Goal: Task Accomplishment & Management: Use online tool/utility

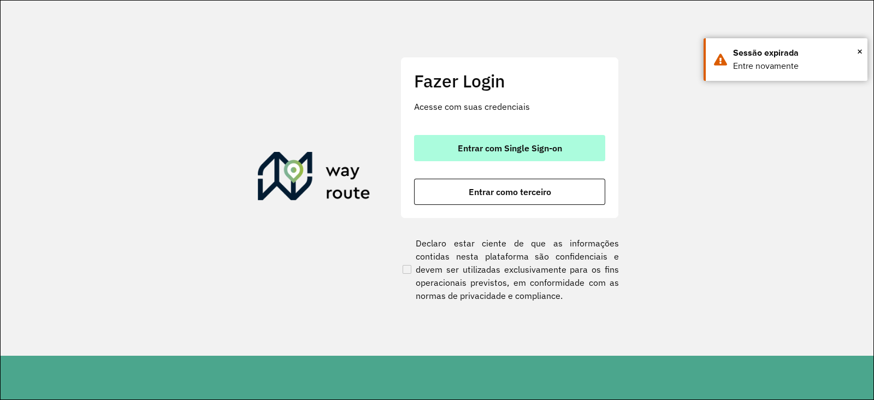
click at [545, 147] on span "Entrar com Single Sign-on" at bounding box center [510, 148] width 104 height 9
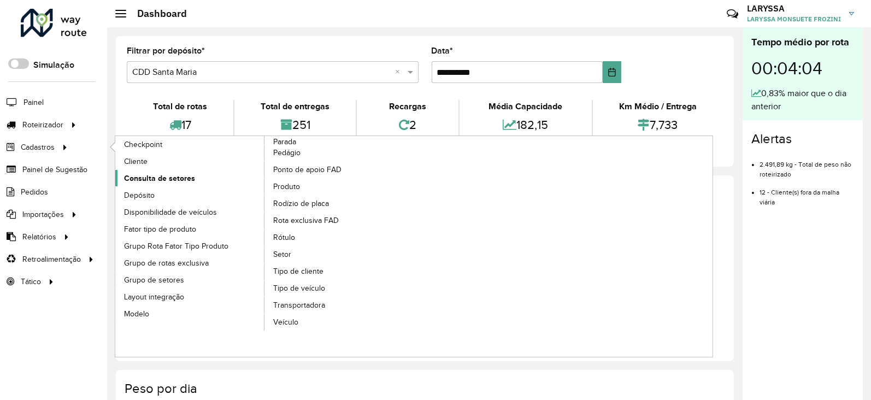
click at [181, 179] on span "Consulta de setores" at bounding box center [159, 178] width 71 height 11
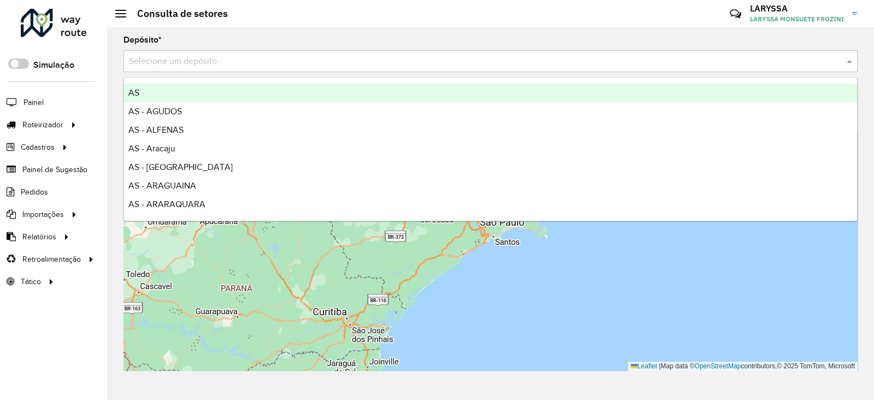
click at [258, 58] on input "text" at bounding box center [479, 61] width 701 height 13
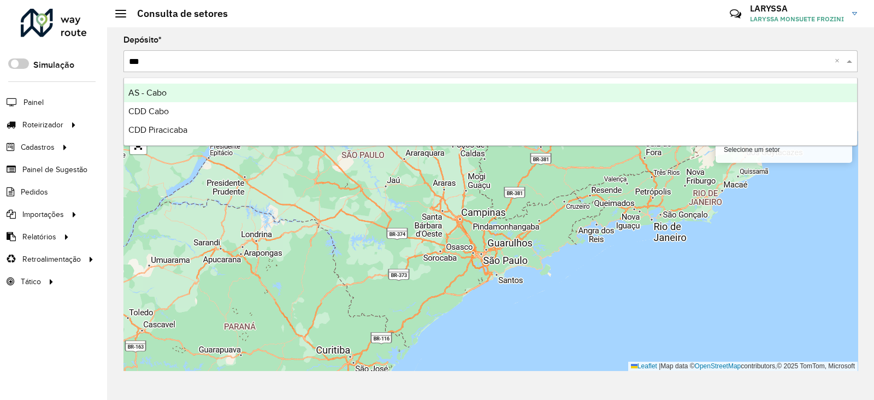
type input "****"
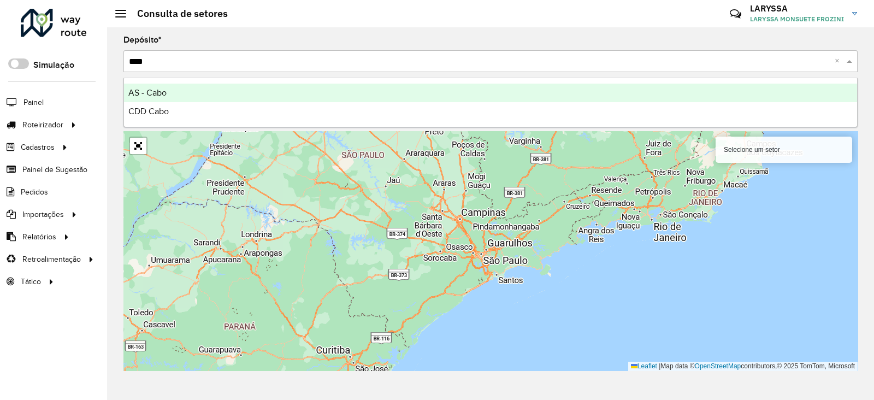
click at [176, 57] on input "****" at bounding box center [479, 61] width 701 height 13
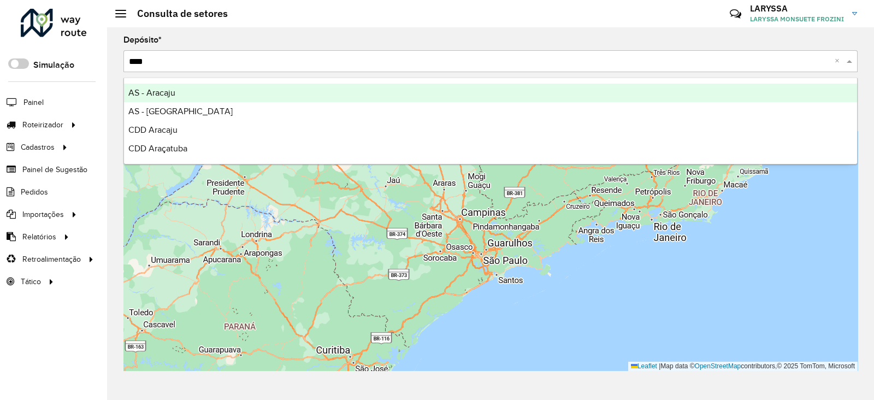
type input "*****"
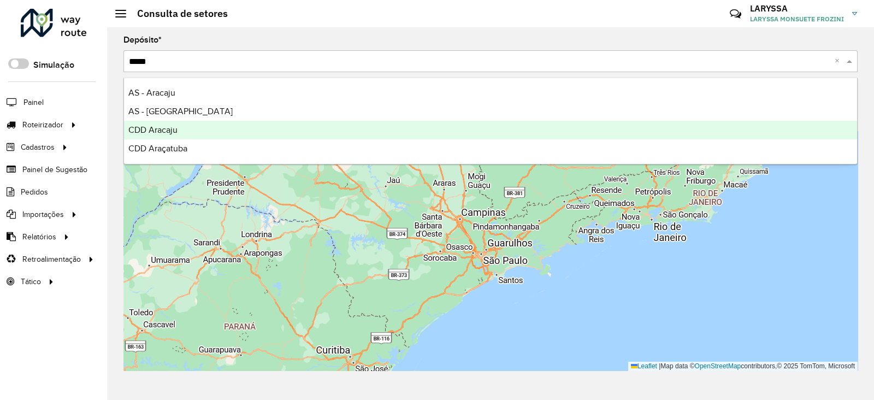
click at [181, 130] on div "CDD Aracaju" at bounding box center [490, 130] width 733 height 19
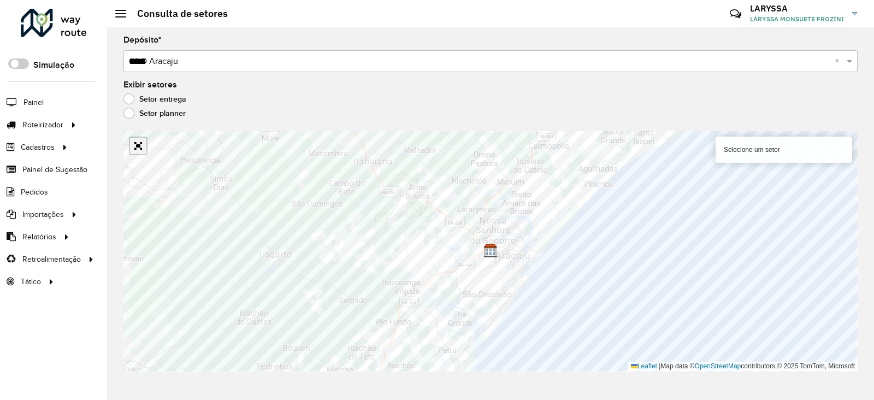
click at [142, 144] on link "Abrir mapa em tela cheia" at bounding box center [138, 146] width 16 height 16
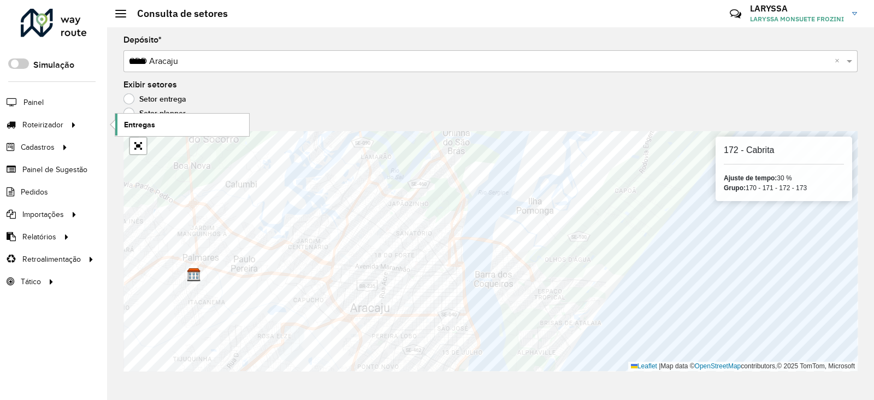
click at [137, 122] on span "Entregas" at bounding box center [139, 124] width 31 height 11
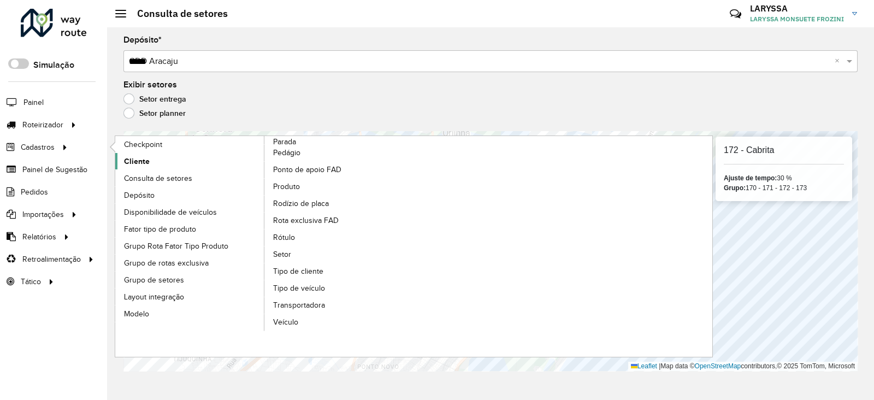
click at [141, 160] on span "Cliente" at bounding box center [137, 161] width 26 height 11
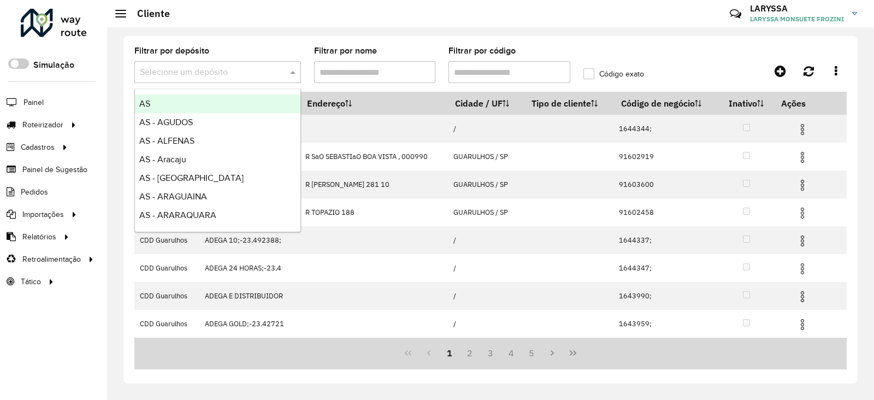
click at [223, 75] on input "text" at bounding box center [207, 72] width 134 height 13
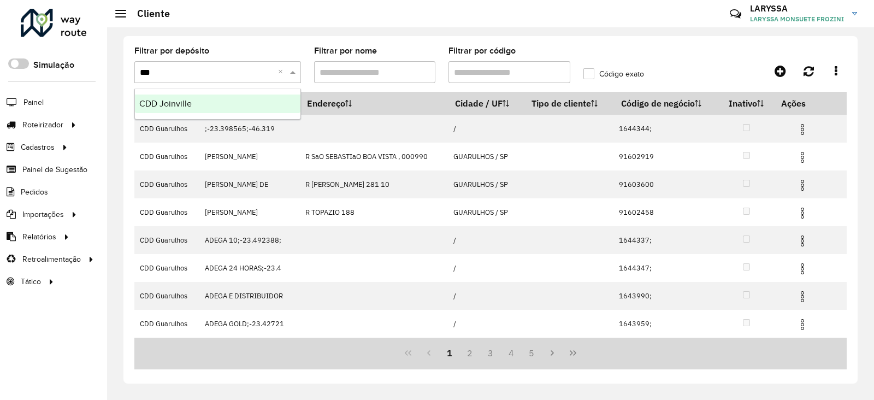
type input "****"
click at [204, 101] on div "CDD Joinville" at bounding box center [218, 104] width 166 height 19
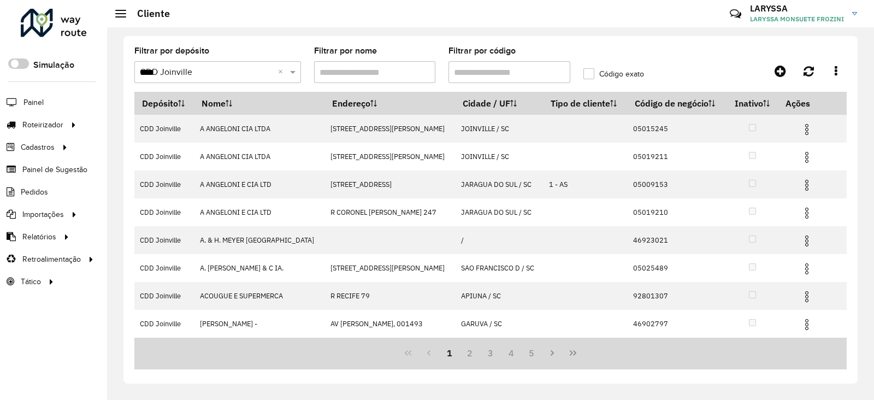
click at [509, 70] on input "Filtrar por código" at bounding box center [509, 72] width 122 height 22
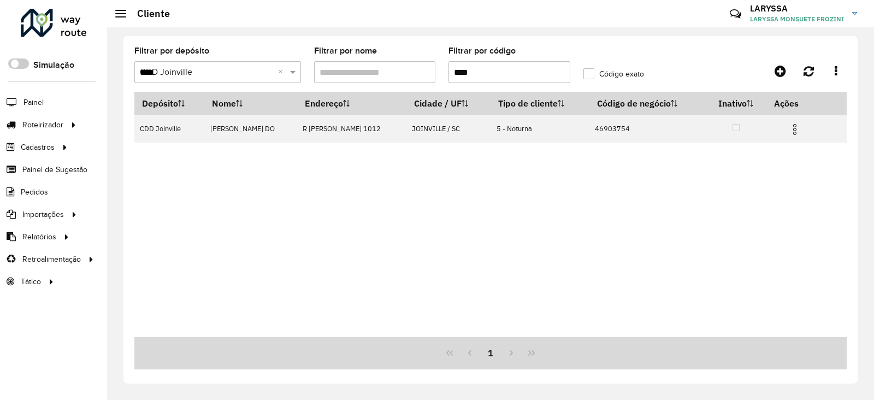
type input "****"
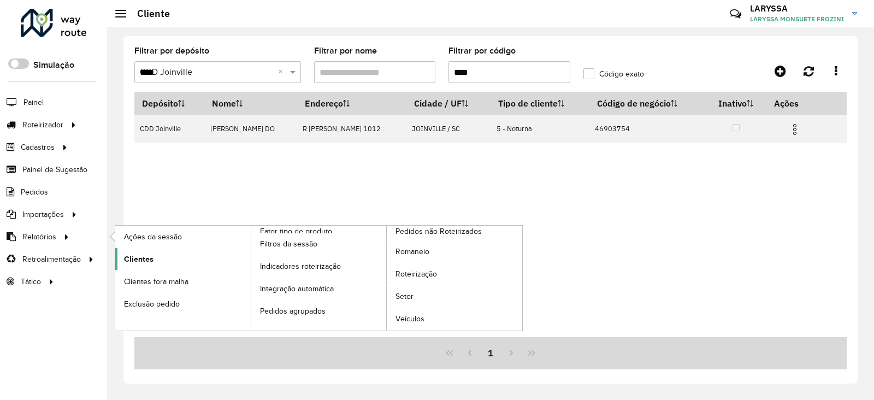
click at [146, 259] on span "Clientes" at bounding box center [138, 258] width 29 height 11
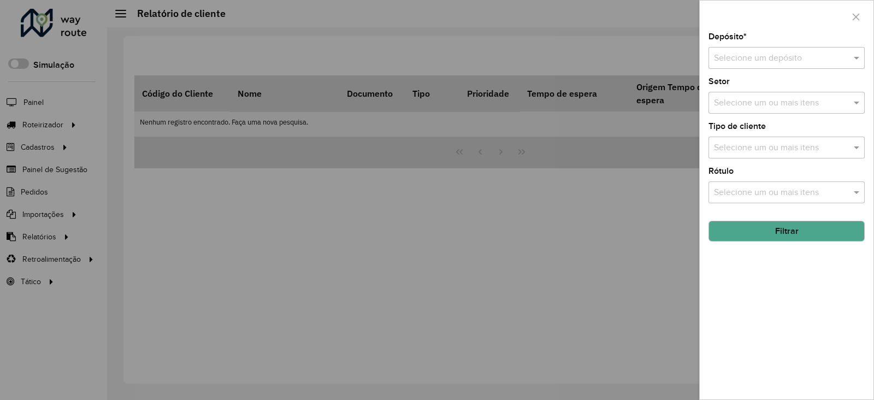
click at [695, 54] on input "text" at bounding box center [775, 58] width 123 height 13
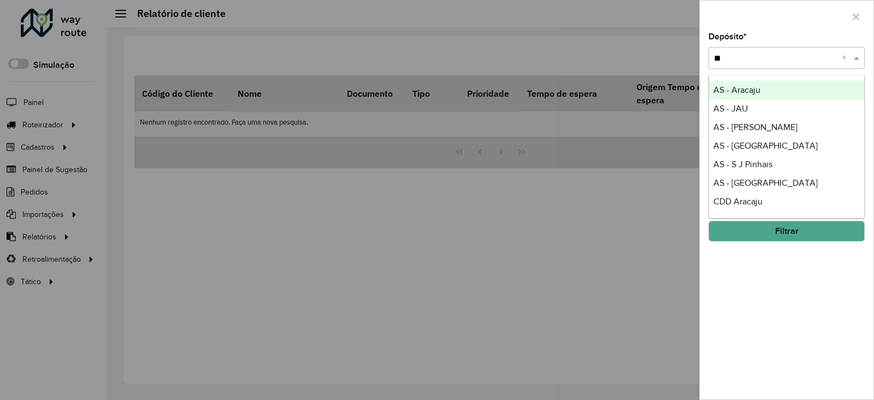
type input "***"
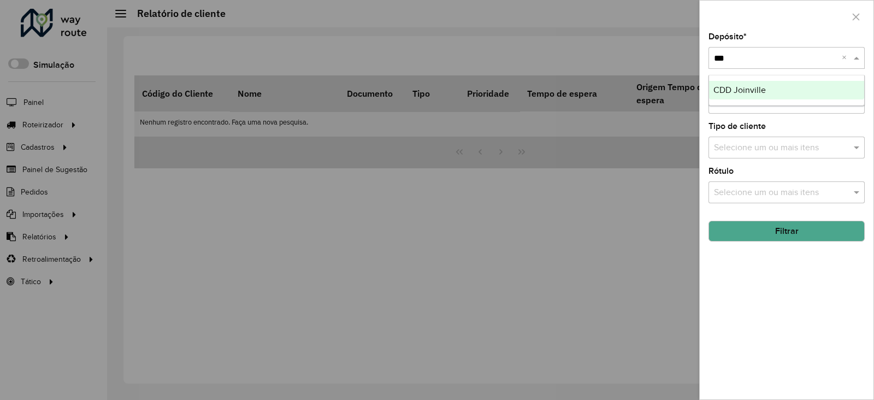
click at [695, 85] on span "CDD Joinville" at bounding box center [739, 89] width 52 height 9
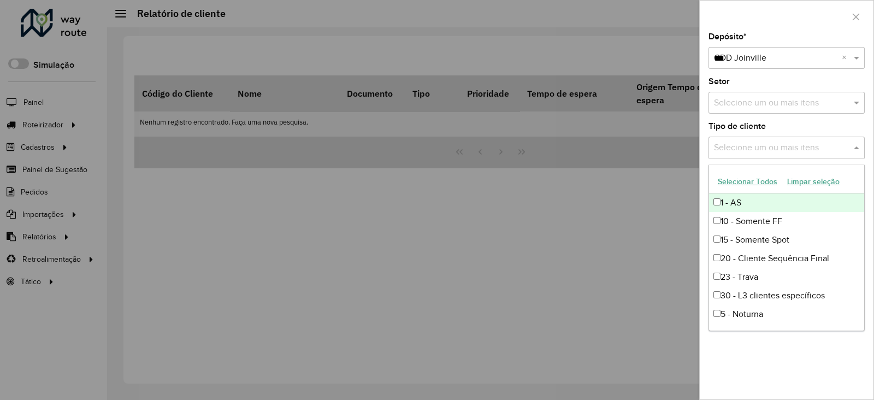
click at [695, 144] on input "text" at bounding box center [781, 147] width 140 height 13
type input "*"
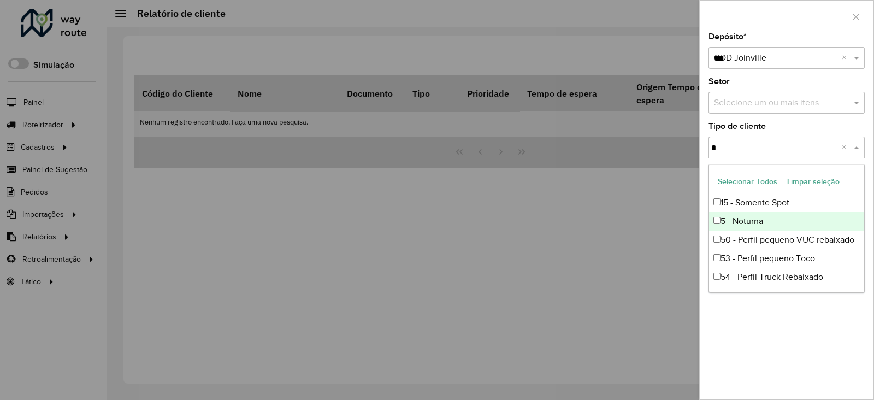
click at [695, 217] on div "5 - Noturna" at bounding box center [786, 221] width 155 height 19
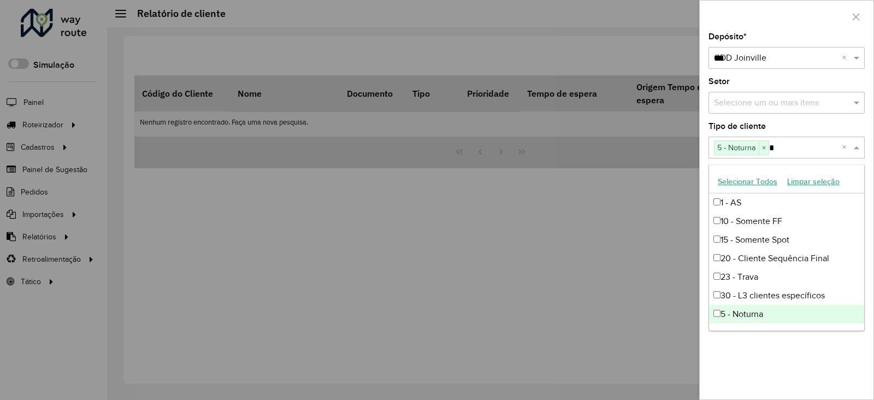
click at [695, 319] on div "Depósito * Selecione um depósito × CDD Joinville *** × Setor Selecione um ou ma…" at bounding box center [787, 216] width 174 height 367
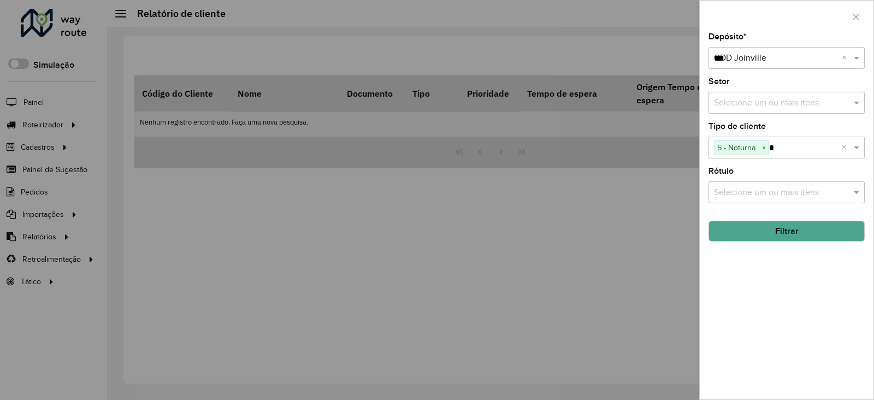
click at [695, 233] on button "Filtrar" at bounding box center [787, 231] width 156 height 21
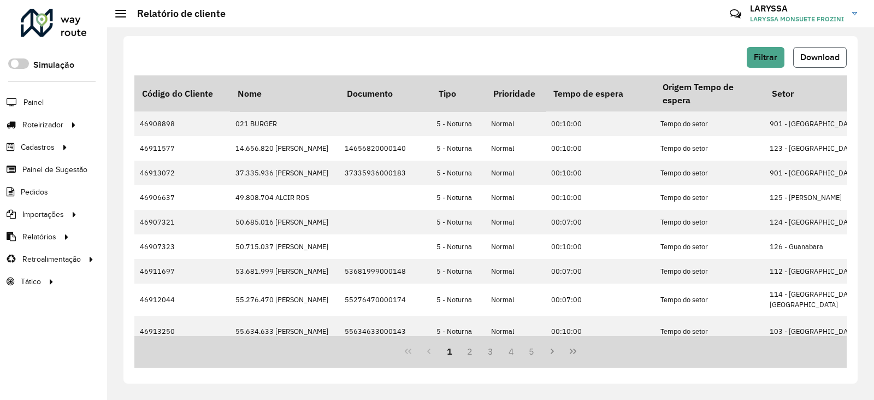
click at [695, 54] on span "Download" at bounding box center [819, 56] width 39 height 9
click at [144, 125] on span "Entregas" at bounding box center [139, 124] width 31 height 11
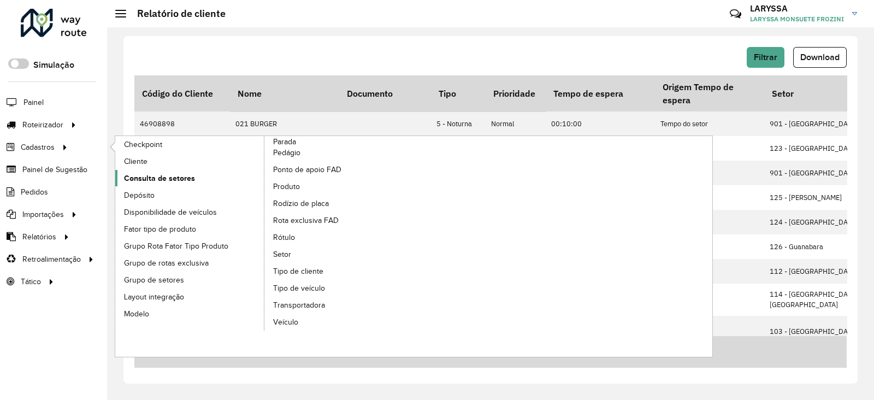
click at [168, 176] on span "Consulta de setores" at bounding box center [159, 178] width 71 height 11
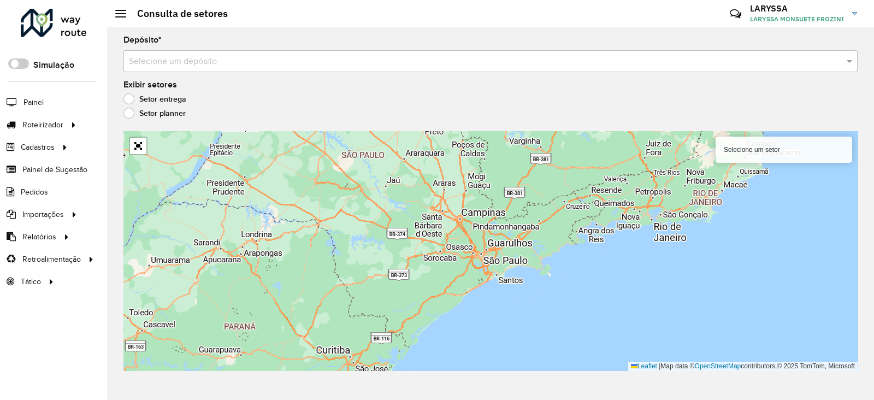
click at [199, 59] on input "text" at bounding box center [479, 61] width 701 height 13
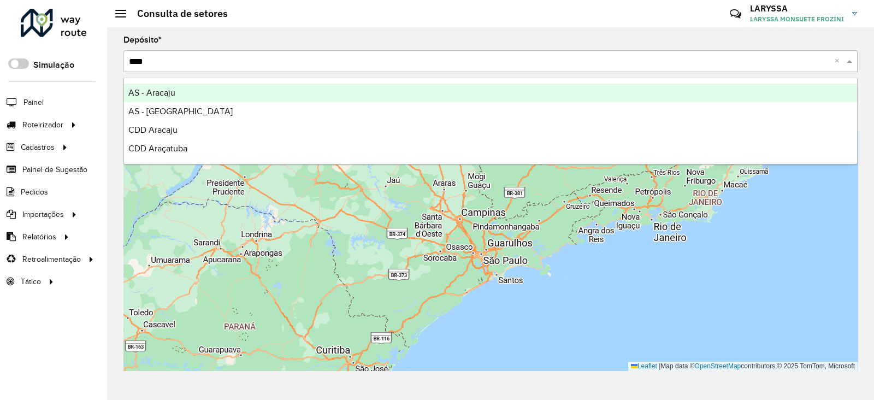
type input "*****"
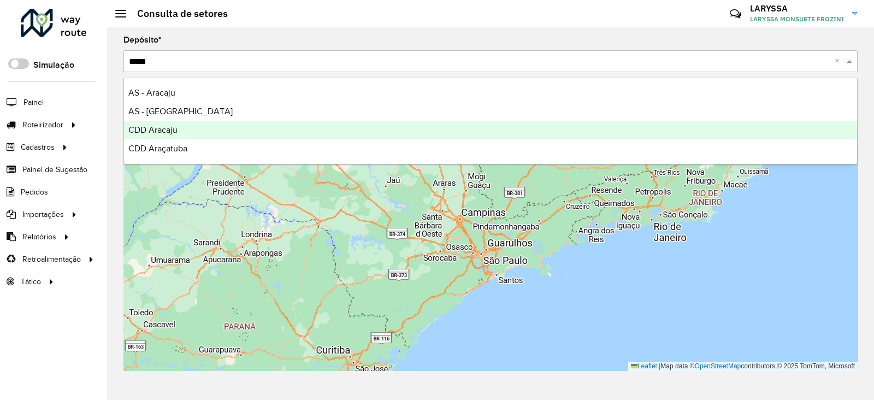
click at [174, 126] on span "CDD Aracaju" at bounding box center [152, 129] width 49 height 9
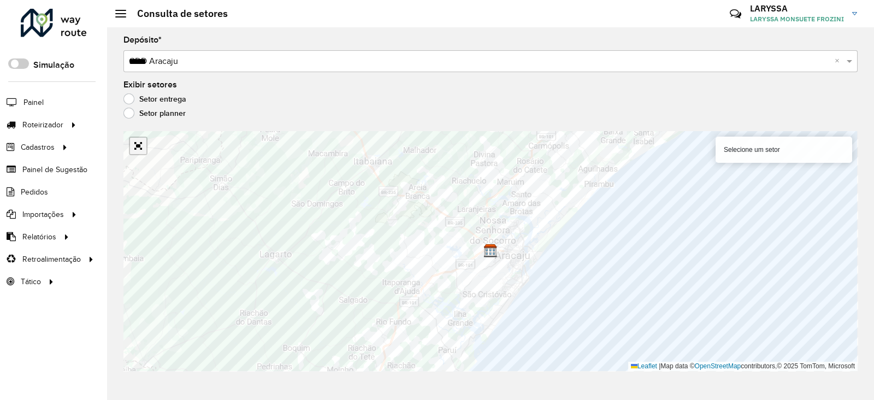
click at [140, 146] on link "Abrir mapa em tela cheia" at bounding box center [138, 146] width 16 height 16
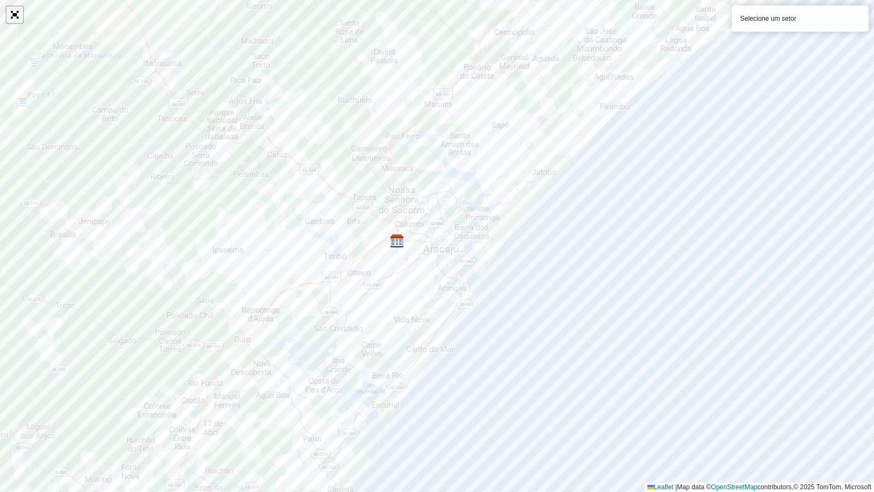
click at [19, 21] on link "Abrir mapa em tela cheia" at bounding box center [15, 15] width 16 height 16
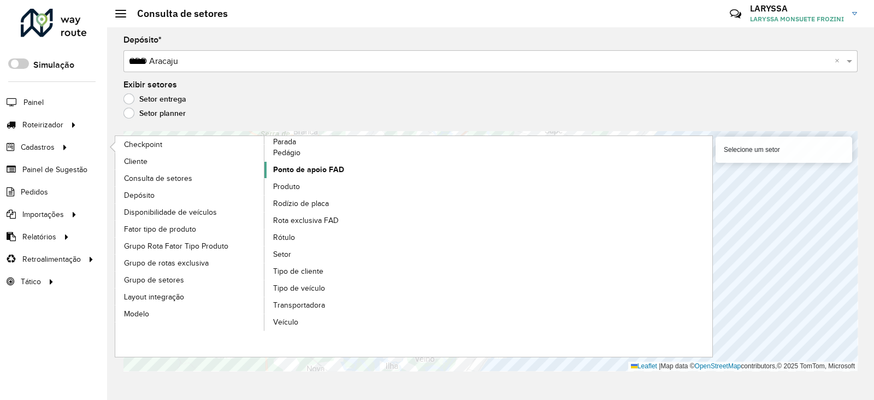
click at [339, 168] on span "Ponto de apoio FAD" at bounding box center [308, 169] width 71 height 11
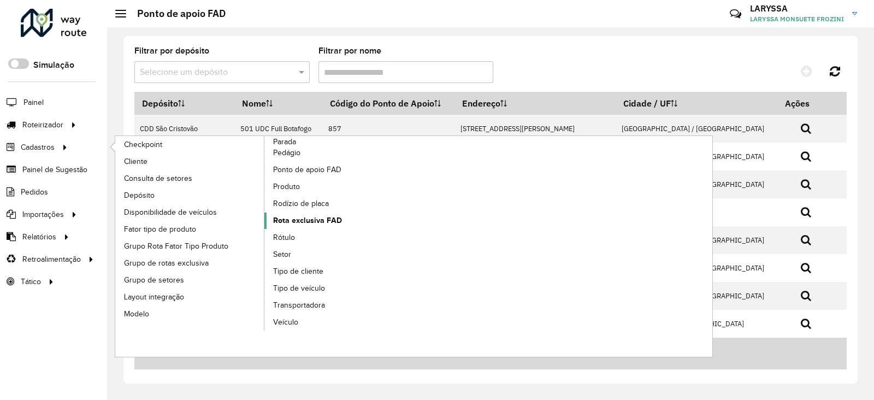
click at [324, 219] on span "Rota exclusiva FAD" at bounding box center [307, 220] width 69 height 11
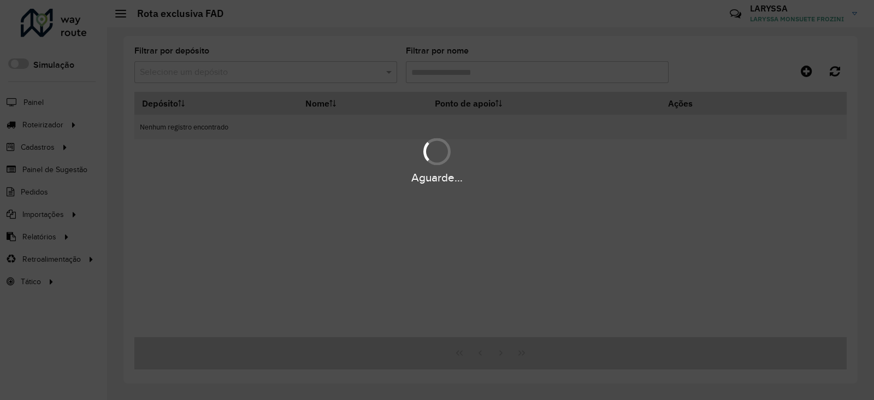
click at [272, 64] on div "Aguarde..." at bounding box center [437, 200] width 874 height 400
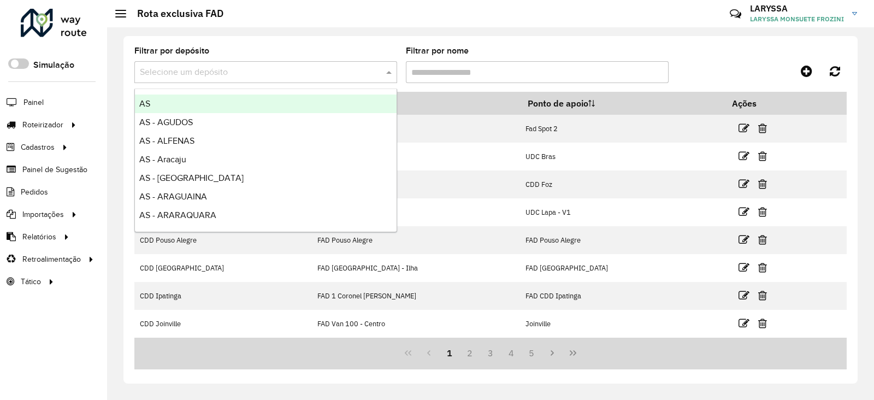
click at [272, 68] on input "text" at bounding box center [255, 72] width 230 height 13
type input "***"
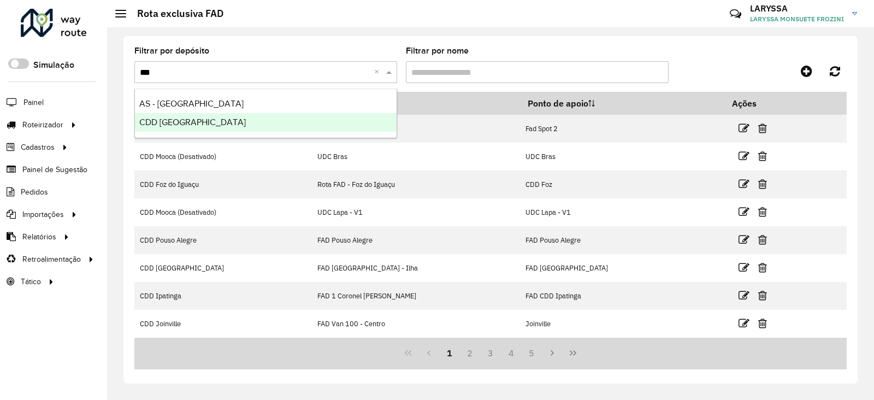
click at [268, 116] on div "CDD Curitiba" at bounding box center [266, 122] width 262 height 19
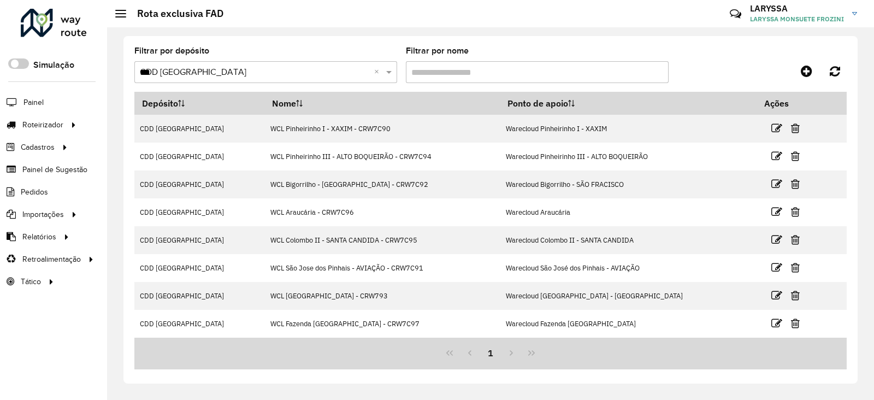
scroll to position [83, 0]
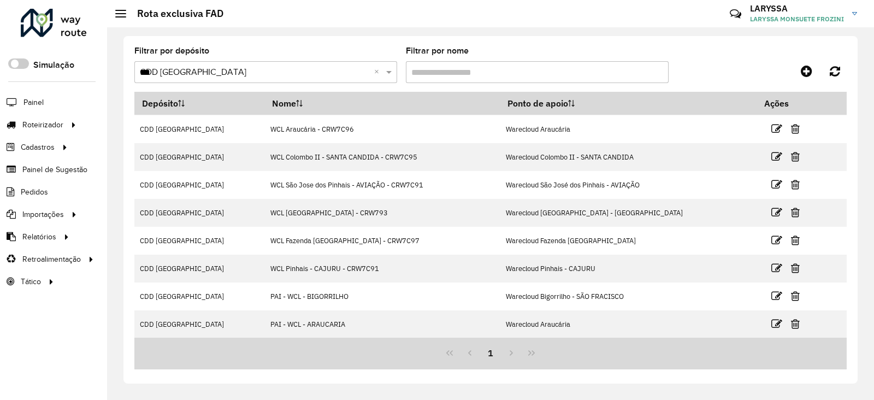
click at [695, 319] on div "Filtrar por depósito Selecione um depósito × CDD Curitiba *** × Filtrar por nom…" at bounding box center [490, 213] width 767 height 373
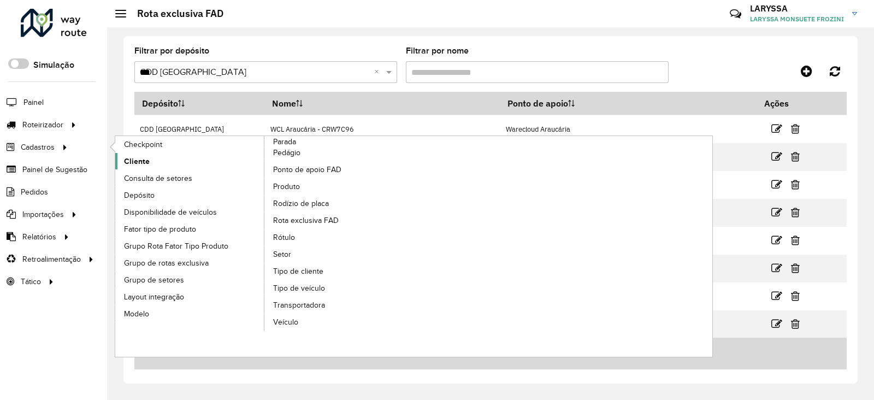
click at [156, 168] on link "Cliente" at bounding box center [190, 161] width 150 height 16
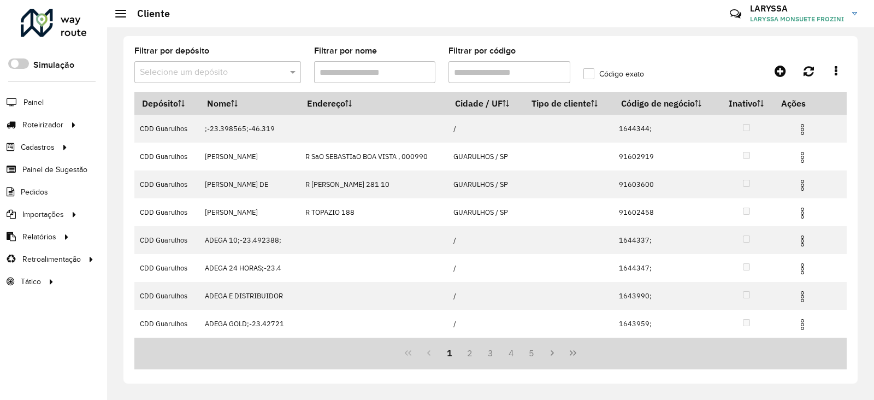
click at [202, 72] on input "text" at bounding box center [207, 72] width 134 height 13
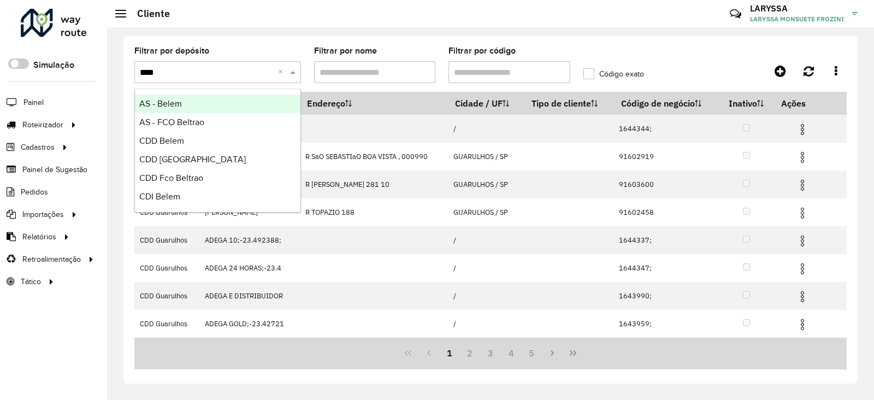
type input "*****"
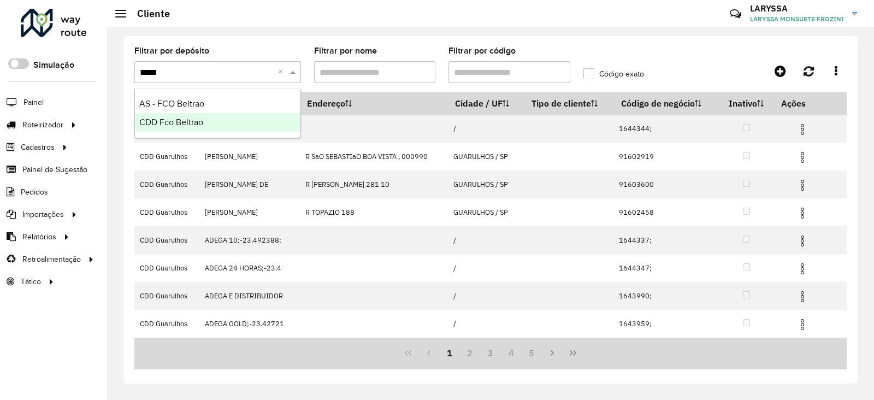
click at [202, 117] on span "CDD Fco Beltrao" at bounding box center [171, 121] width 64 height 9
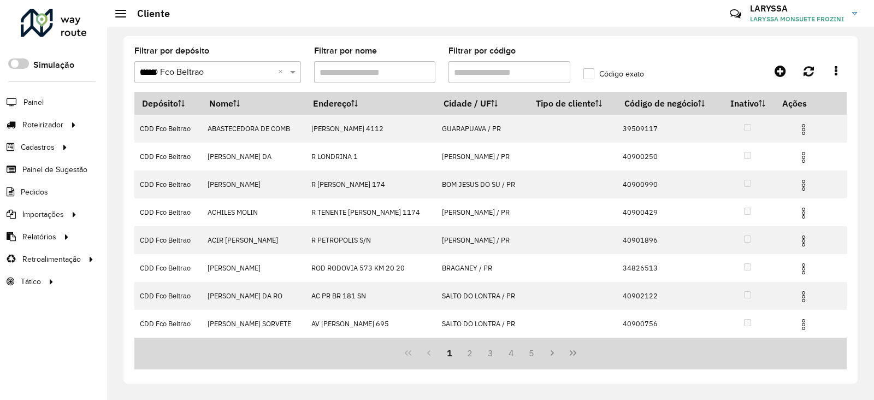
click at [500, 70] on input "Filtrar por código" at bounding box center [509, 72] width 122 height 22
paste input "****"
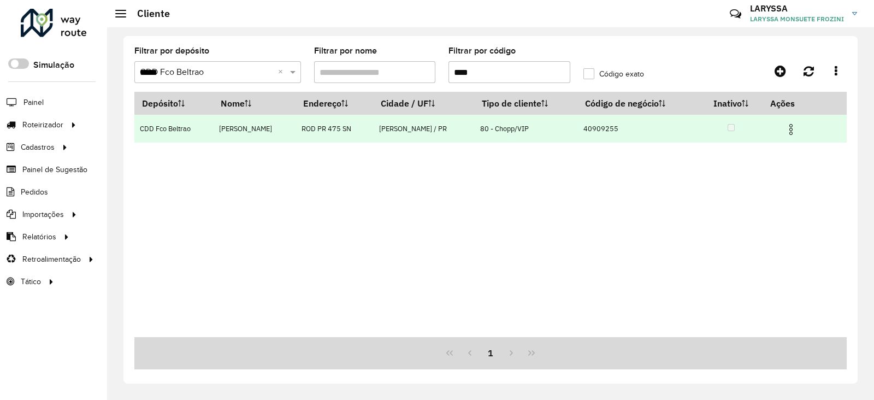
type input "****"
click at [695, 126] on img at bounding box center [790, 129] width 13 height 13
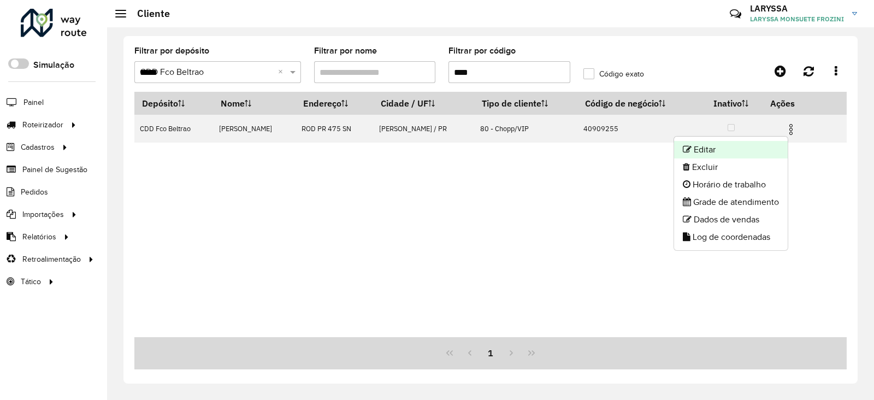
click at [695, 147] on li "Editar" at bounding box center [731, 149] width 114 height 17
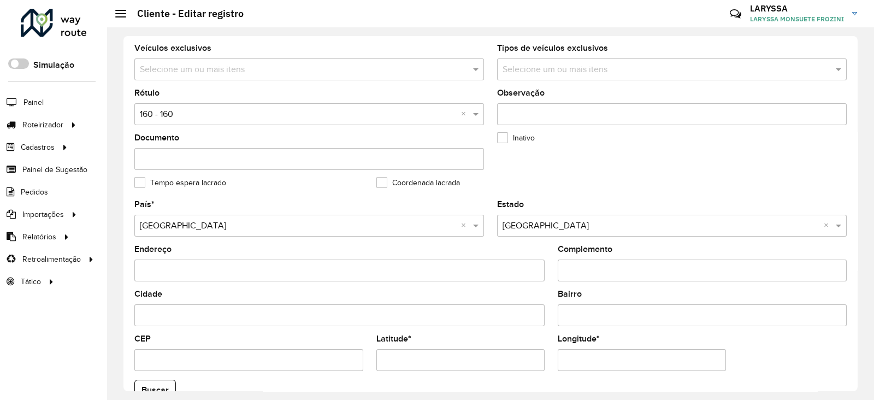
scroll to position [364, 0]
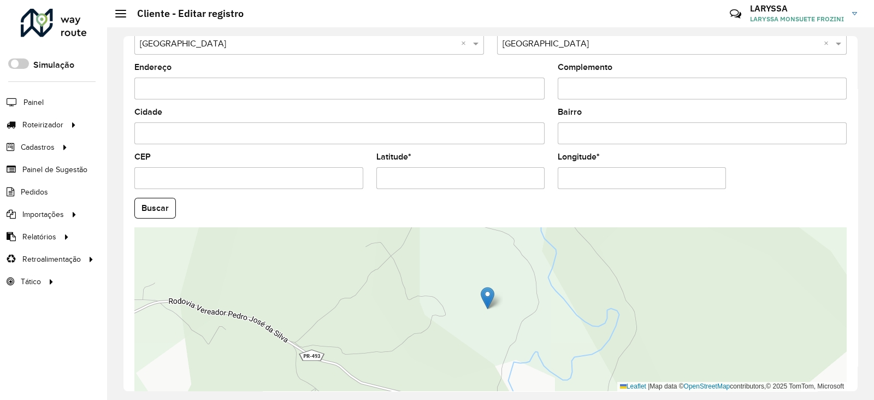
click at [468, 177] on input "Latitude *" at bounding box center [460, 178] width 168 height 22
paste input "text"
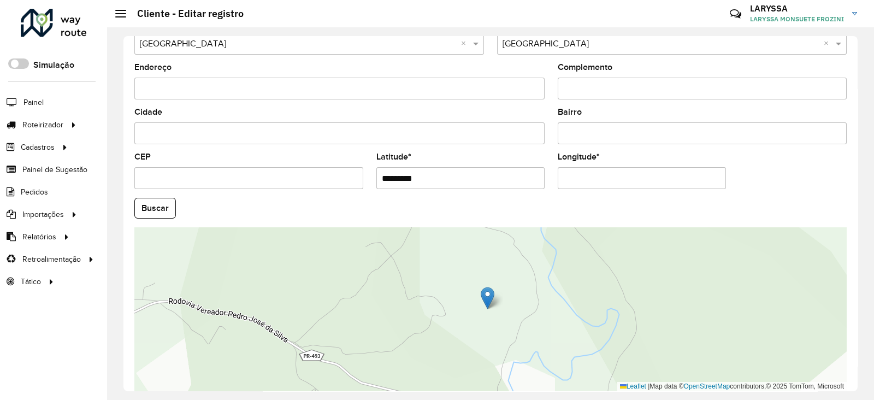
type input "*********"
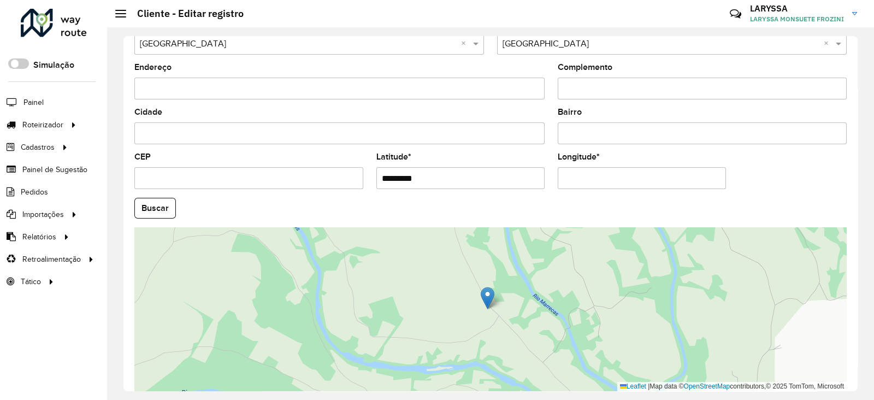
click at [629, 177] on input "Longitude *" at bounding box center [642, 178] width 168 height 22
paste input "text"
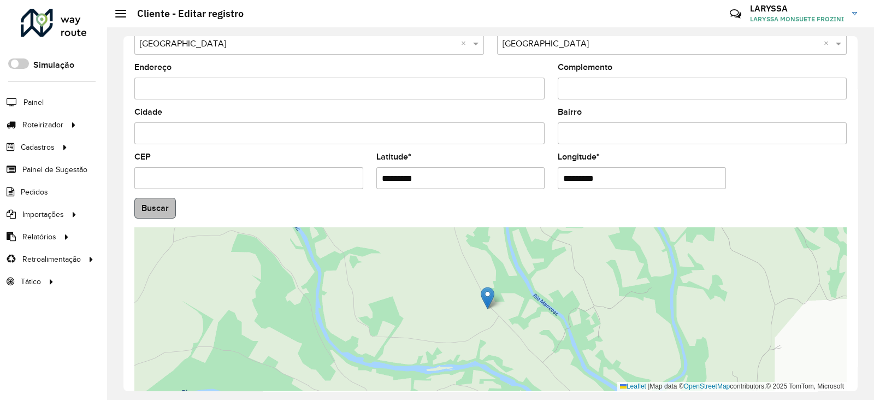
type input "*********"
click at [144, 212] on hb-app "Aguarde... Pop-up bloqueado! Seu navegador bloqueou automáticamente a abertura …" at bounding box center [437, 200] width 874 height 400
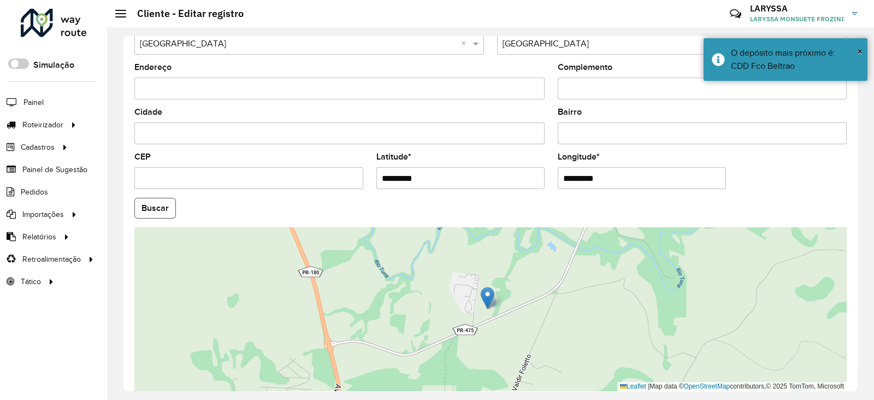
click at [153, 215] on button "Buscar" at bounding box center [155, 208] width 42 height 21
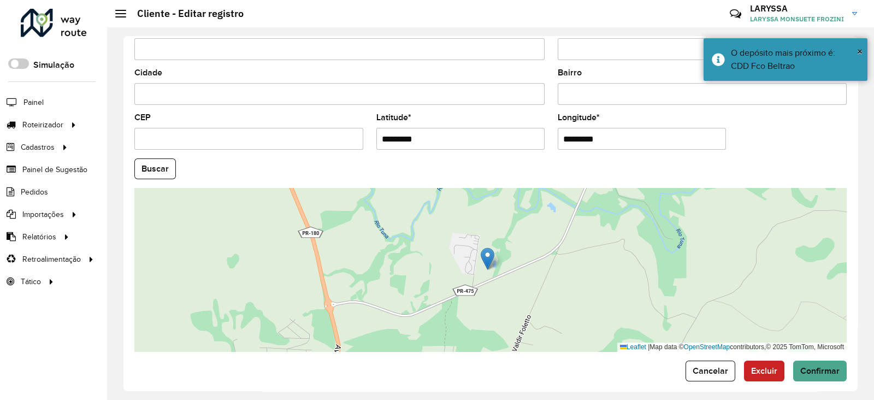
scroll to position [414, 0]
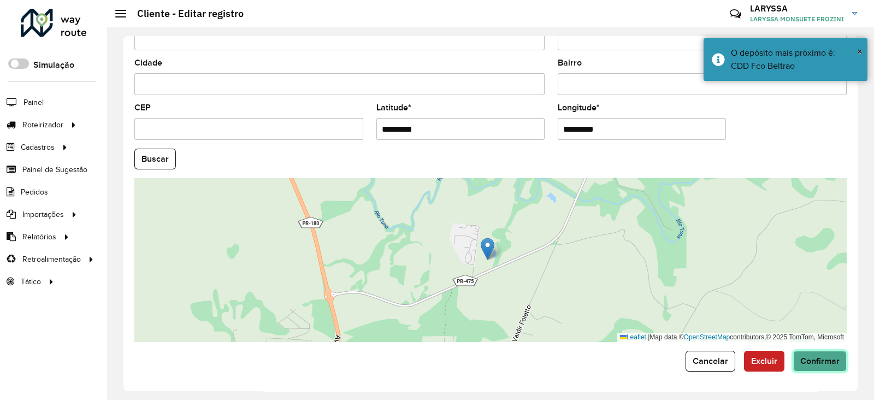
click at [695, 319] on span "Confirmar" at bounding box center [819, 360] width 39 height 9
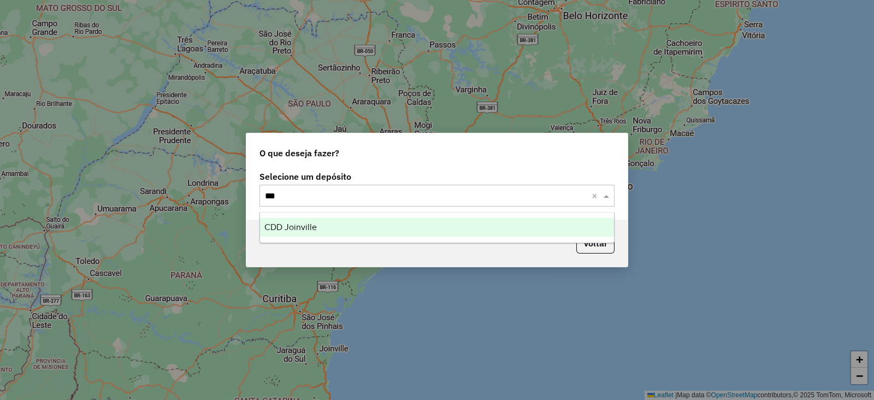
type input "****"
click at [276, 226] on span "CDD Joinville" at bounding box center [290, 226] width 52 height 9
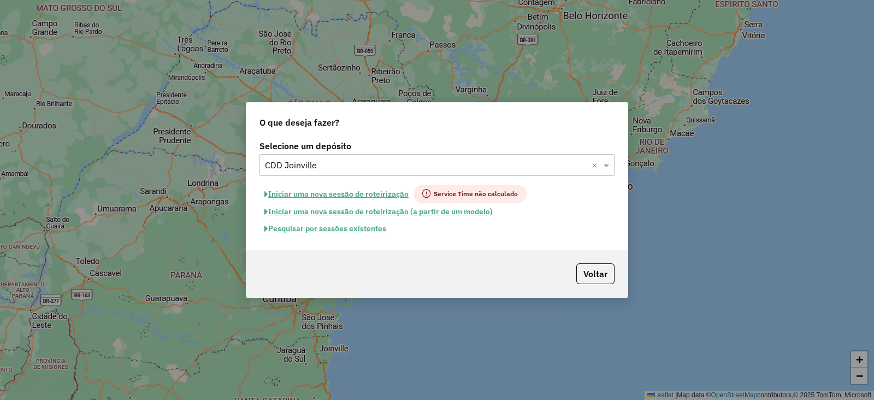
click at [292, 227] on button "Pesquisar por sessões existentes" at bounding box center [325, 228] width 132 height 17
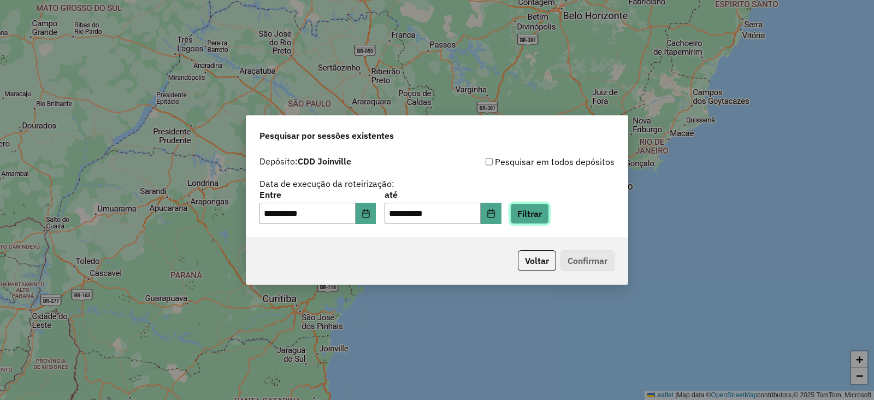
click at [549, 216] on button "Filtrar" at bounding box center [529, 213] width 39 height 21
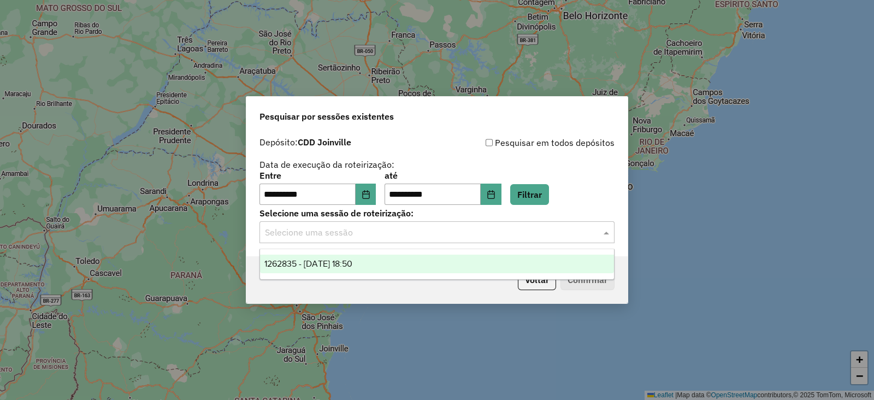
click at [368, 226] on input "text" at bounding box center [426, 232] width 322 height 13
click at [352, 264] on span "1262835 - 10/09/2025 18:50" at bounding box center [308, 263] width 88 height 9
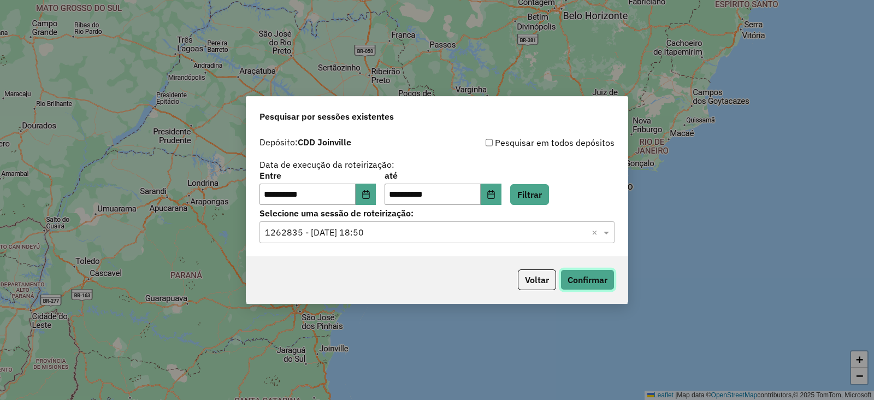
click at [572, 280] on button "Confirmar" at bounding box center [587, 279] width 54 height 21
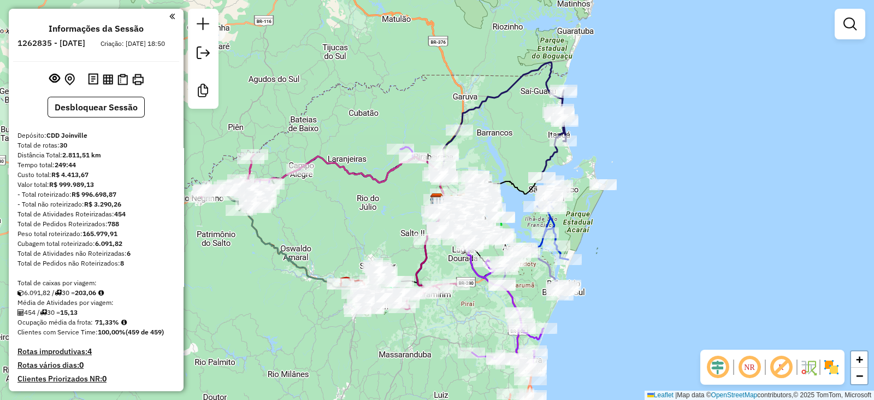
click at [722, 373] on em at bounding box center [718, 367] width 26 height 26
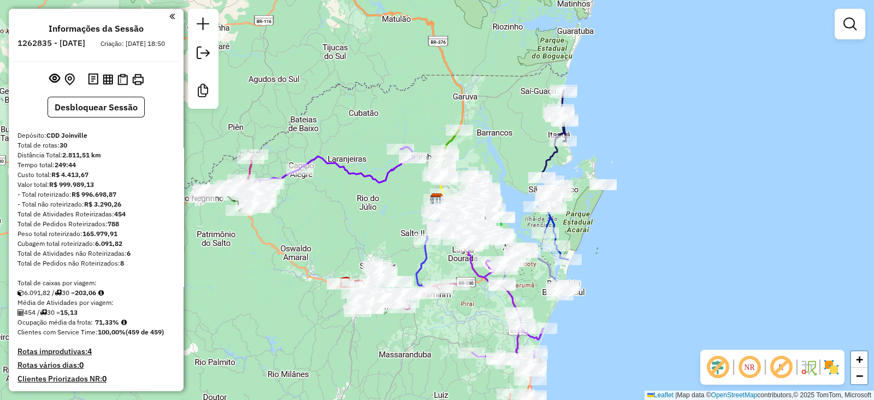
click at [722, 373] on em at bounding box center [718, 367] width 26 height 26
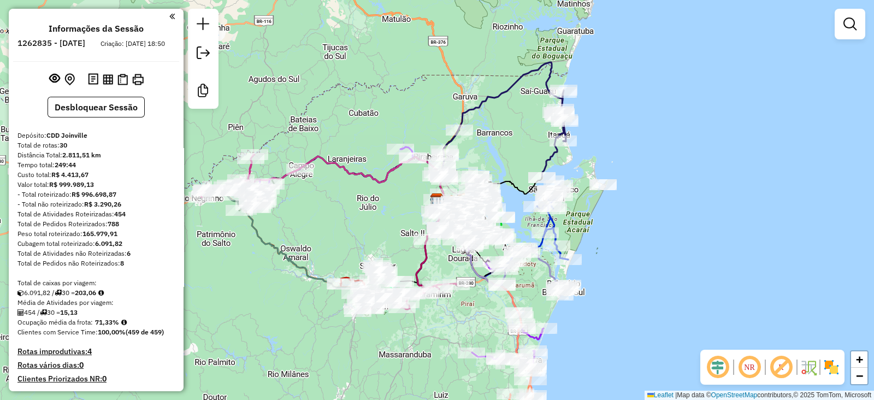
click at [717, 369] on em at bounding box center [718, 367] width 26 height 26
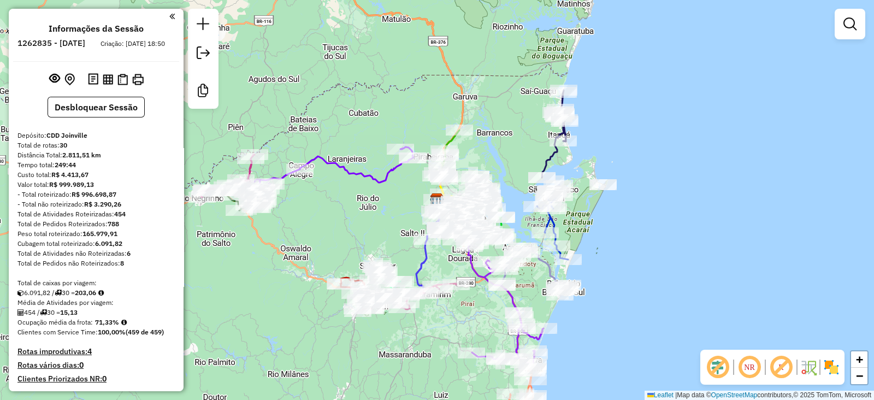
click at [786, 368] on em at bounding box center [781, 367] width 26 height 26
click at [835, 368] on img at bounding box center [831, 366] width 17 height 17
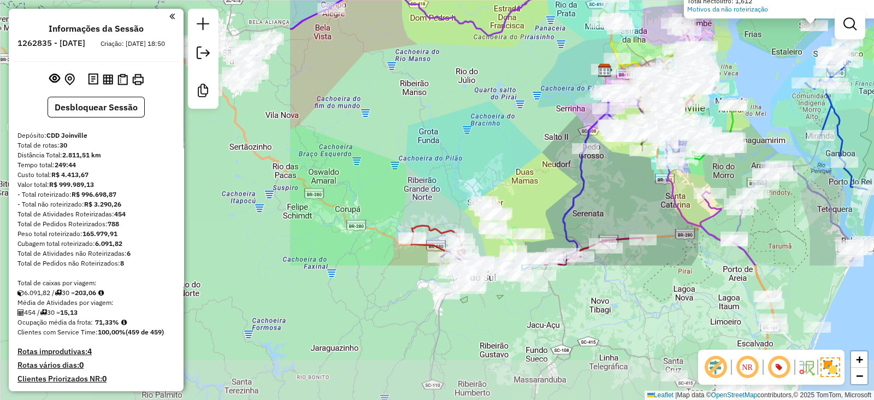
drag, startPoint x: 282, startPoint y: 159, endPoint x: 659, endPoint y: -15, distance: 415.8
click at [659, 0] on html "Aguarde... Pop-up bloqueado! Seu navegador bloqueou automáticamente a abertura …" at bounding box center [437, 200] width 874 height 400
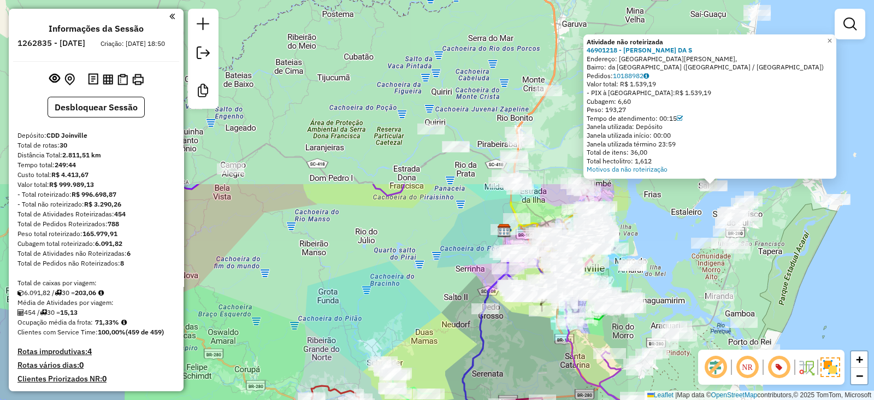
click at [407, 399] on html "Aguarde... Pop-up bloqueado! Seu navegador bloqueou automáticamente a abertura …" at bounding box center [437, 200] width 874 height 400
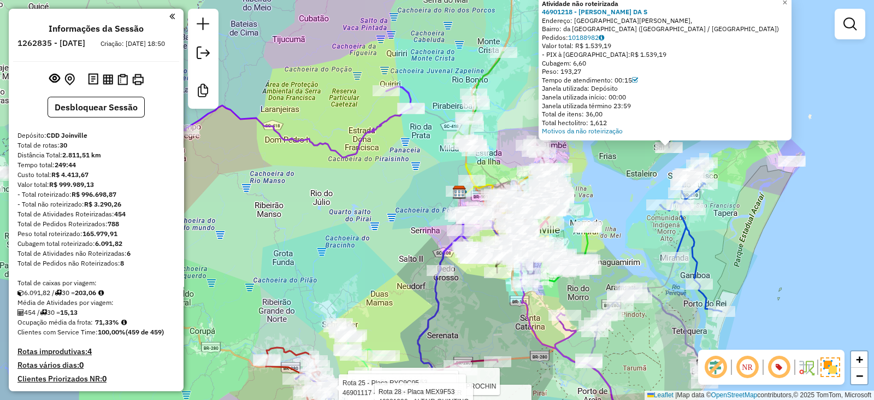
drag, startPoint x: 379, startPoint y: 265, endPoint x: 312, endPoint y: 267, distance: 67.2
click at [312, 267] on div "Rota 28 - Placa MEX9F53 46902278 - BAR DO SID Rota 28 - Placa MEX9F53 46996087 …" at bounding box center [437, 200] width 874 height 400
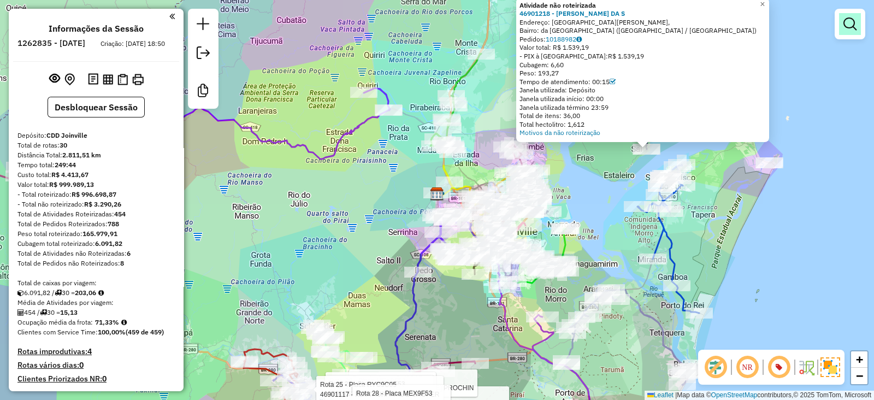
click at [856, 23] on em at bounding box center [849, 23] width 13 height 13
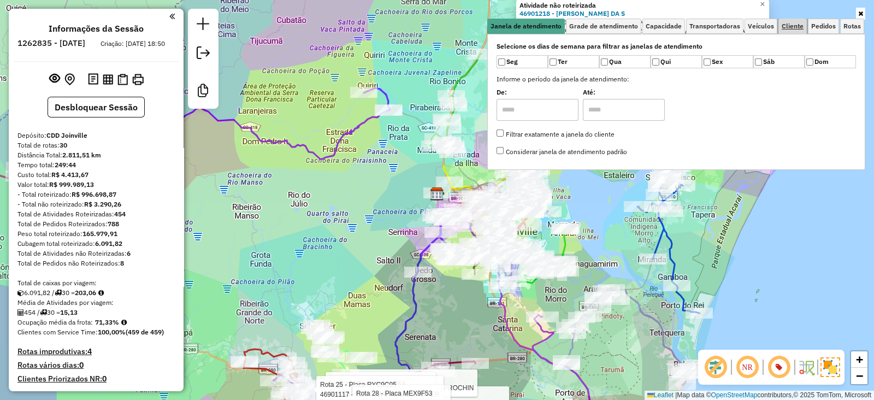
click at [799, 28] on span "Cliente" at bounding box center [793, 26] width 22 height 7
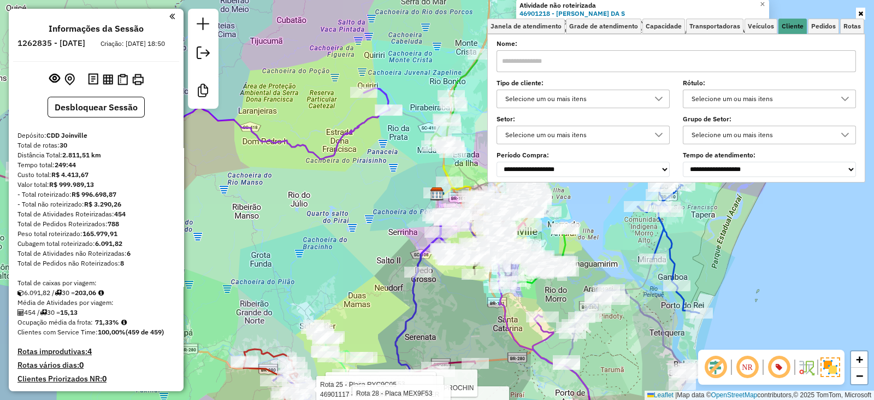
click at [578, 95] on div "Selecione um ou mais itens" at bounding box center [574, 98] width 147 height 17
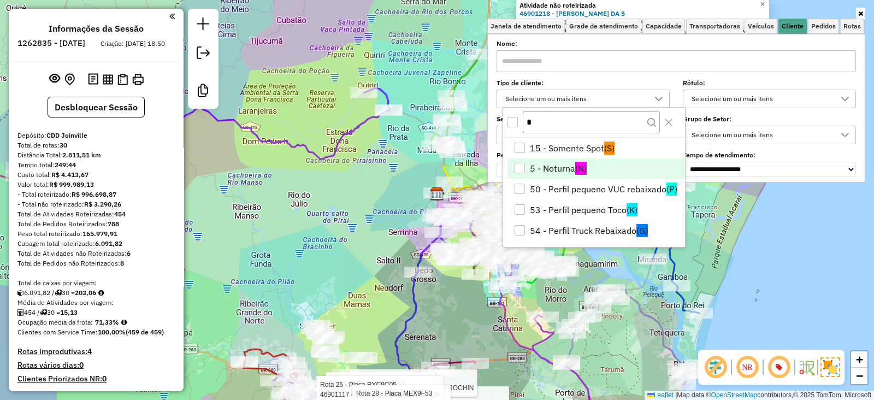
type input "*"
click at [566, 165] on li "5 - Noturna (N)" at bounding box center [596, 168] width 178 height 21
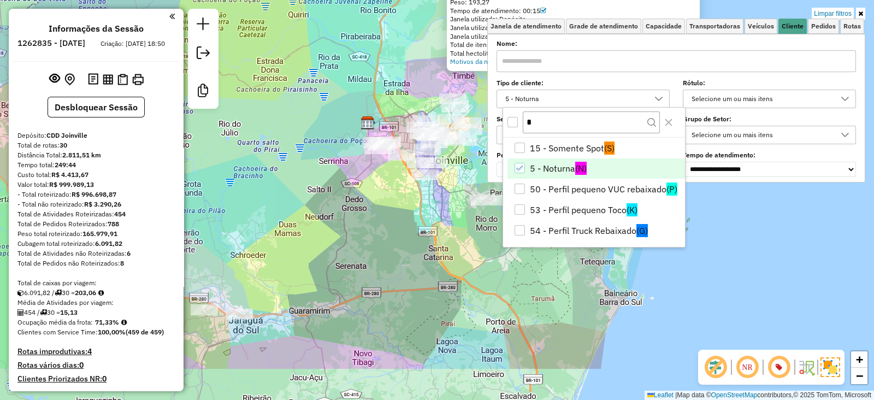
drag, startPoint x: 394, startPoint y: 108, endPoint x: 325, endPoint y: 36, distance: 99.7
click at [325, 36] on div "Atividade não roteirizada 46901218 - CLAUDETE BORGES DA S Endereço: Avenida Lin…" at bounding box center [437, 200] width 874 height 400
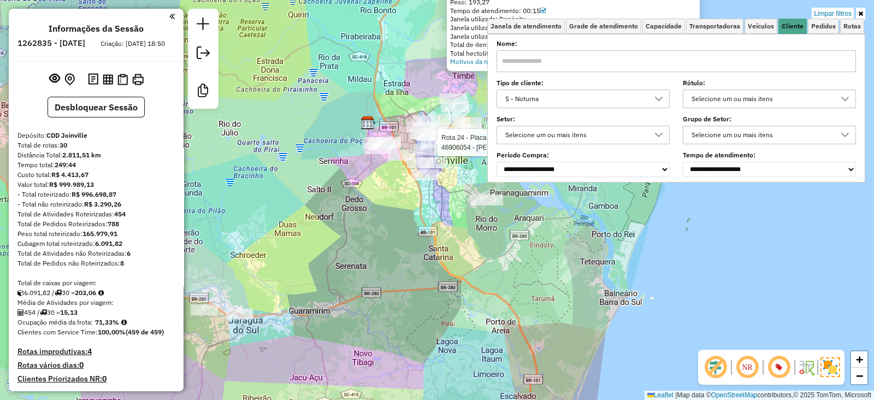
select select "**********"
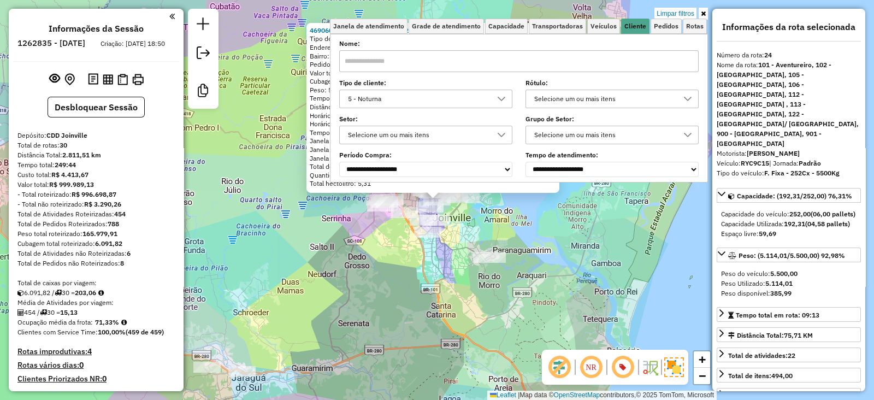
scroll to position [1832, 0]
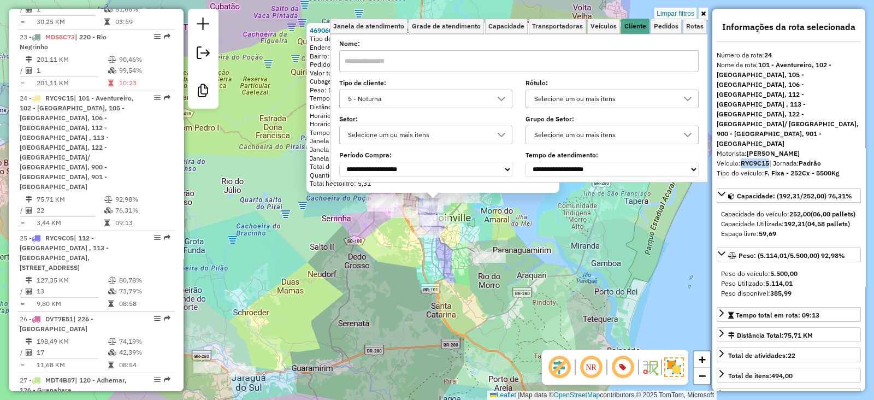
drag, startPoint x: 769, startPoint y: 127, endPoint x: 742, endPoint y: 126, distance: 26.8
click at [742, 159] on strong "RYC9C15" at bounding box center [755, 163] width 28 height 8
copy strong "RYC9C15"
click at [361, 200] on div "Rota 24 - Placa RYC9C15 46911274 - NO GRAU BEBIDAS E CO Rota 24 - Placa RYC9C15…" at bounding box center [437, 200] width 874 height 400
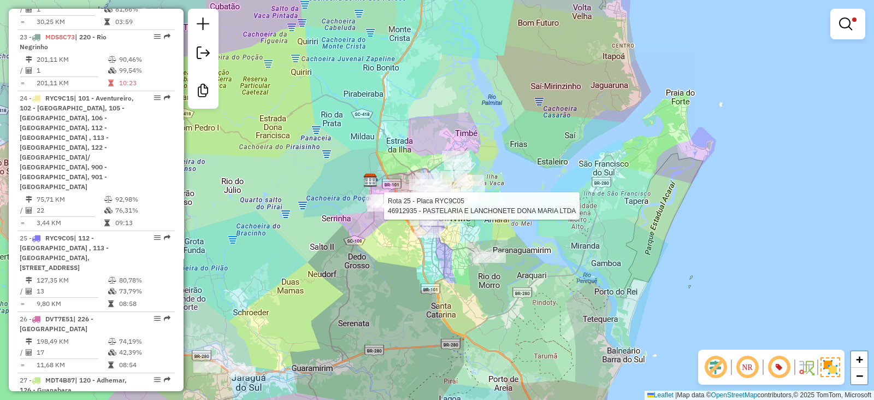
select select "**********"
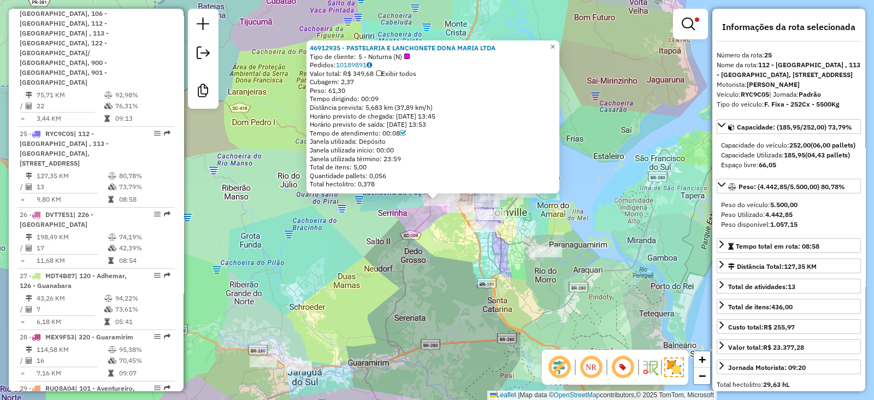
scroll to position [1941, 0]
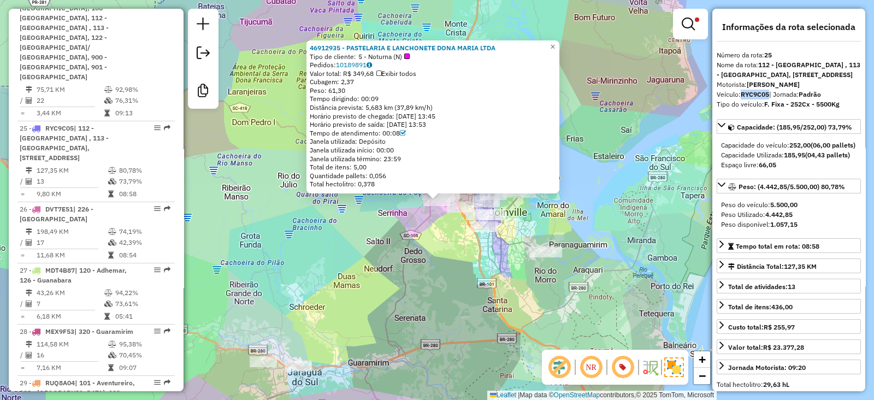
drag, startPoint x: 769, startPoint y: 104, endPoint x: 742, endPoint y: 104, distance: 26.2
click at [742, 98] on strong "RYC9C05" at bounding box center [755, 94] width 28 height 8
copy strong "RYC9C05"
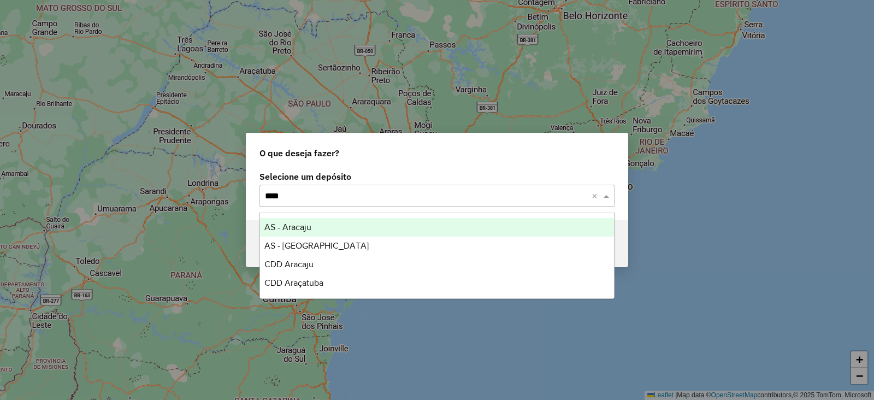
type input "*****"
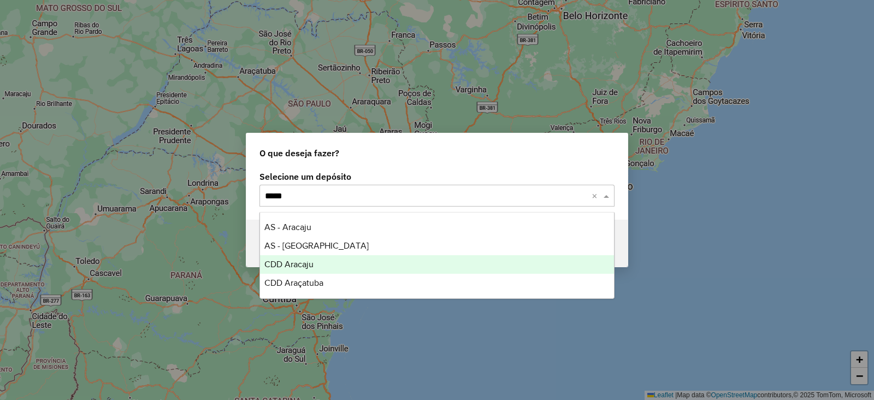
click at [287, 265] on span "CDD Aracaju" at bounding box center [288, 263] width 49 height 9
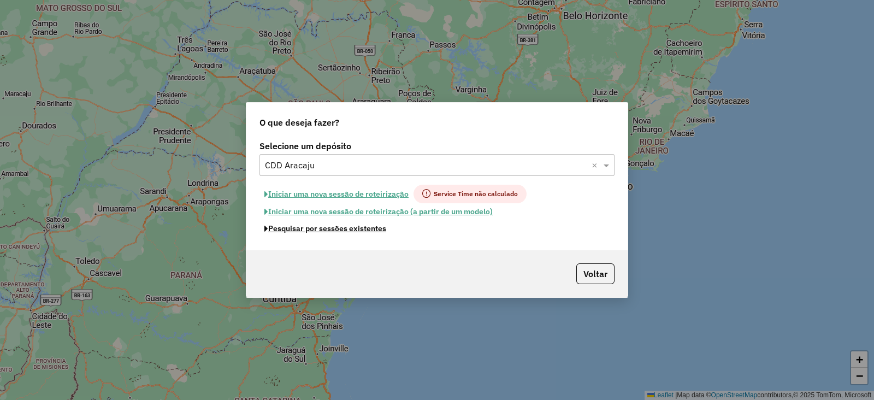
click at [357, 227] on button "Pesquisar por sessões existentes" at bounding box center [325, 228] width 132 height 17
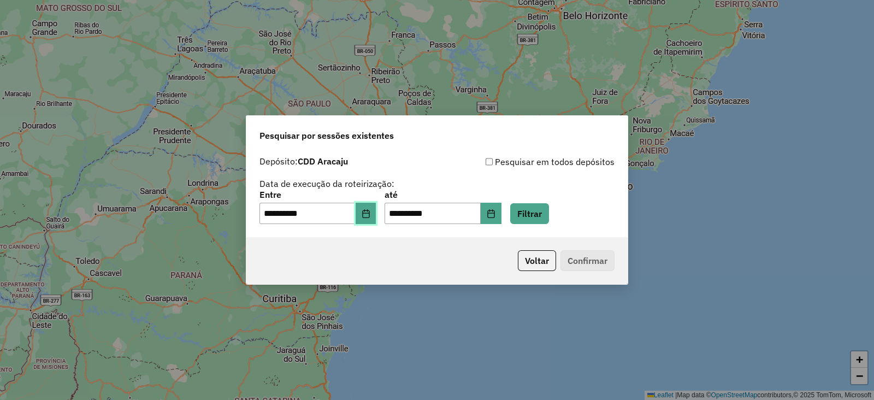
click at [373, 220] on button "Choose Date" at bounding box center [366, 214] width 21 height 22
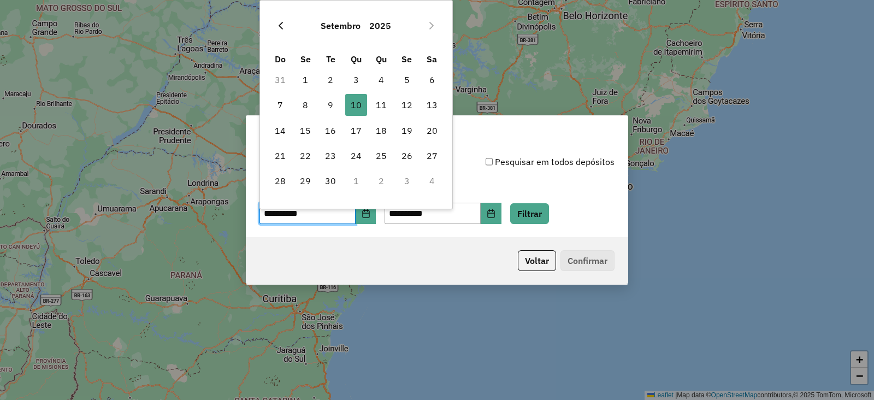
click at [277, 23] on icon "Previous Month" at bounding box center [280, 25] width 9 height 9
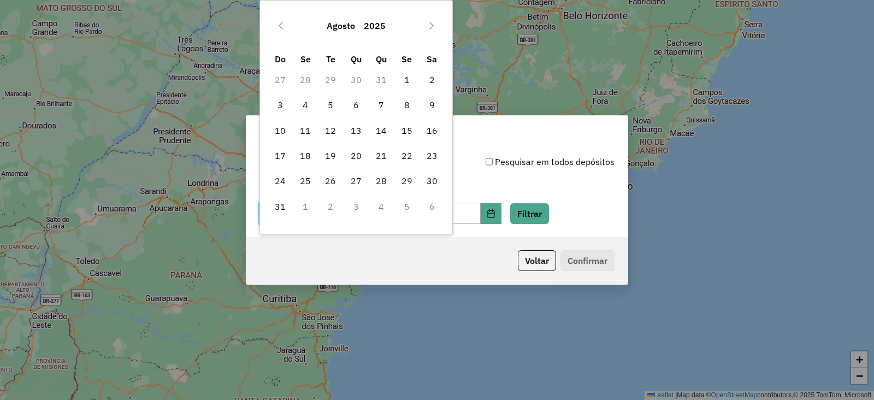
click at [277, 23] on icon "Previous Month" at bounding box center [280, 25] width 9 height 9
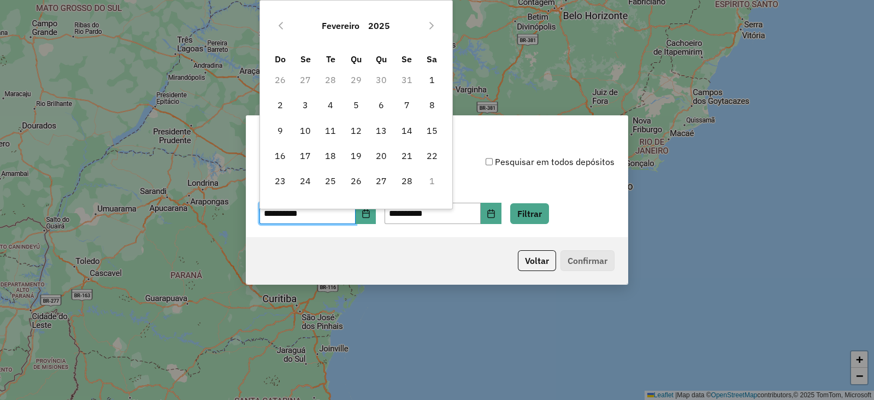
click at [277, 23] on icon "Previous Month" at bounding box center [280, 25] width 9 height 9
click at [331, 107] on span "5" at bounding box center [331, 105] width 22 height 22
type input "**********"
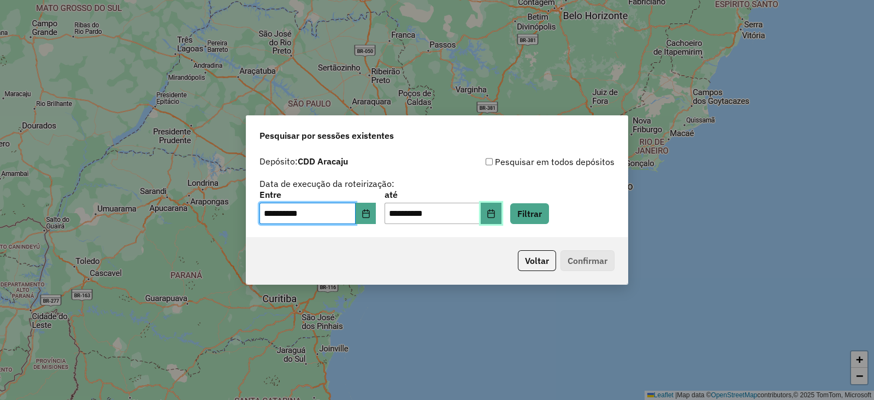
click at [495, 211] on icon "Choose Date" at bounding box center [491, 213] width 9 height 9
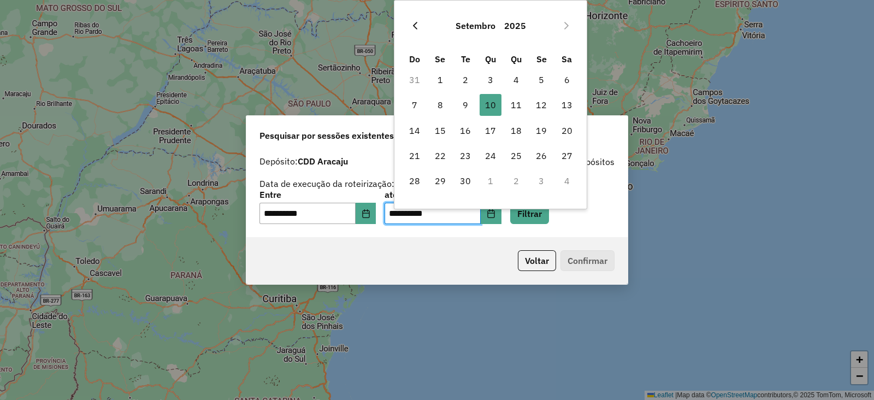
click at [418, 29] on icon "Previous Month" at bounding box center [415, 25] width 9 height 9
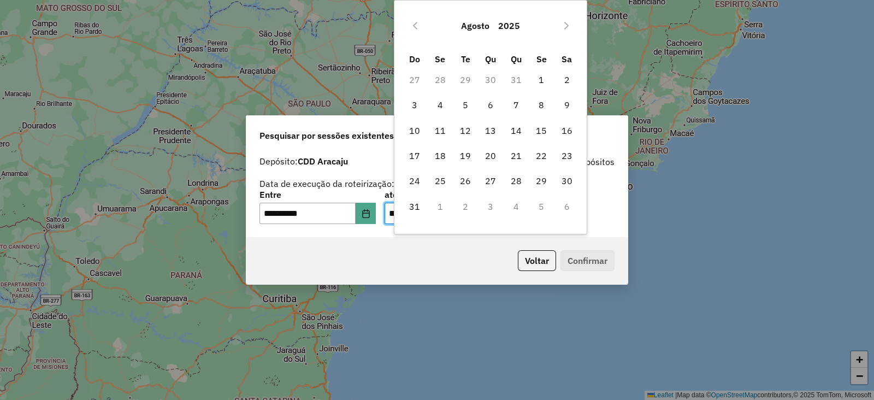
click at [418, 29] on icon "Previous Month" at bounding box center [415, 25] width 9 height 9
click at [418, 28] on icon "Previous Month" at bounding box center [415, 25] width 9 height 9
click at [416, 26] on icon "Previous Month" at bounding box center [415, 25] width 9 height 9
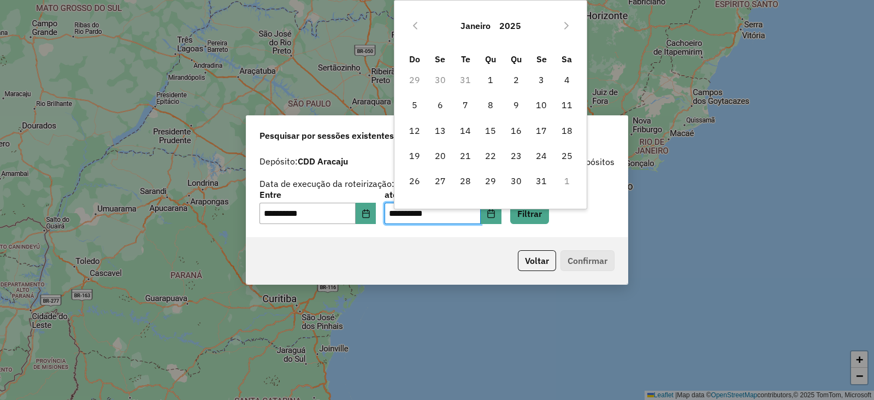
click at [416, 26] on icon "Previous Month" at bounding box center [415, 25] width 9 height 9
click at [570, 25] on icon "Next Month" at bounding box center [566, 25] width 9 height 9
click at [467, 108] on span "5" at bounding box center [466, 105] width 22 height 22
type input "**********"
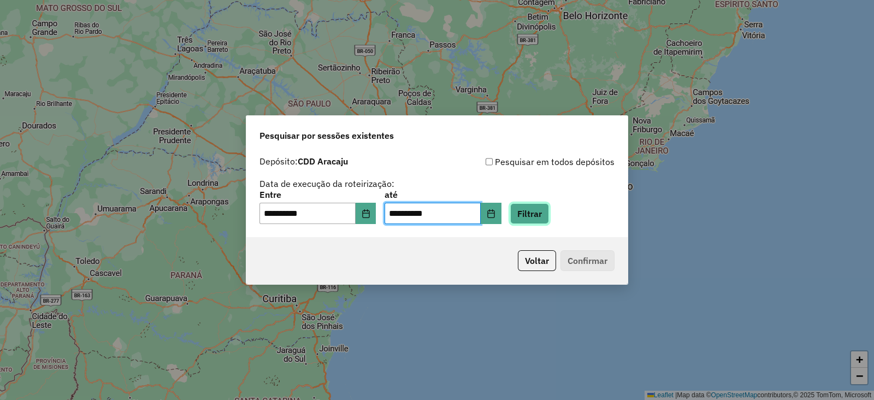
click at [544, 212] on button "Filtrar" at bounding box center [529, 213] width 39 height 21
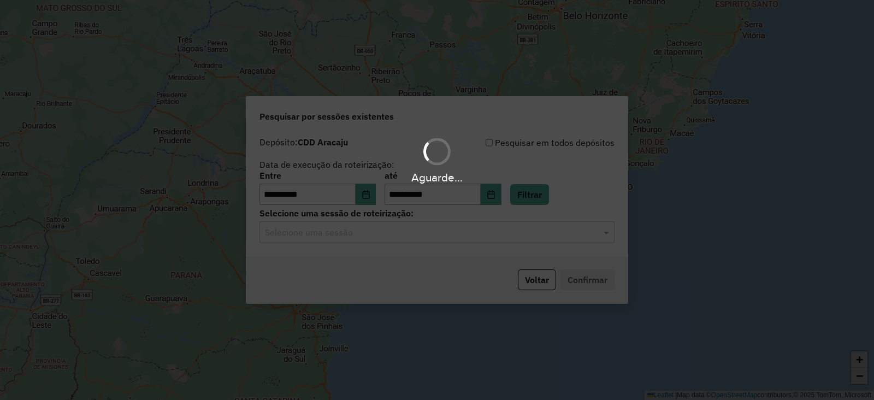
click at [318, 235] on div "Aguarde..." at bounding box center [437, 200] width 874 height 400
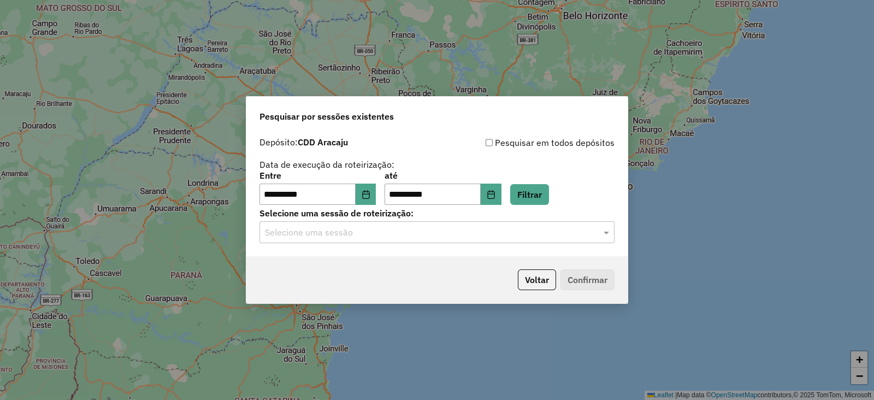
click at [318, 235] on input "text" at bounding box center [426, 232] width 322 height 13
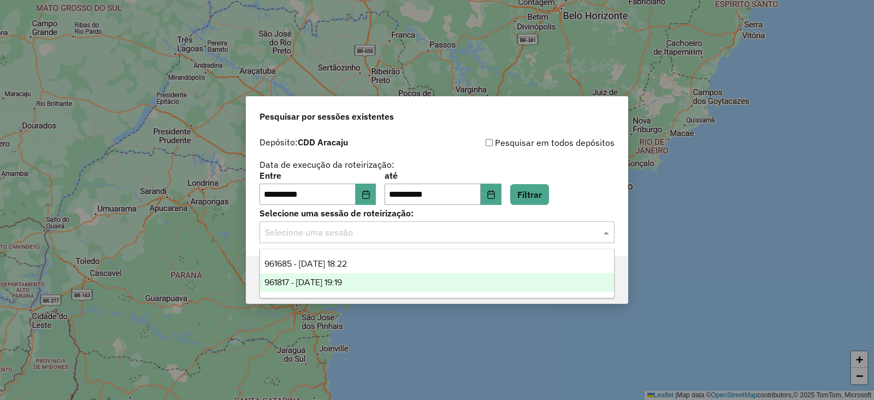
click at [370, 289] on div "961817 - 05/11/2024 19:19" at bounding box center [437, 282] width 354 height 19
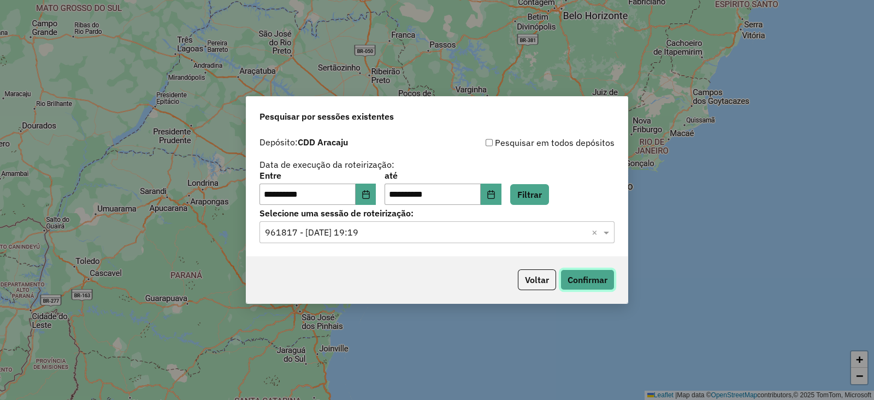
click at [599, 278] on button "Confirmar" at bounding box center [587, 279] width 54 height 21
click at [386, 228] on input "text" at bounding box center [426, 232] width 322 height 13
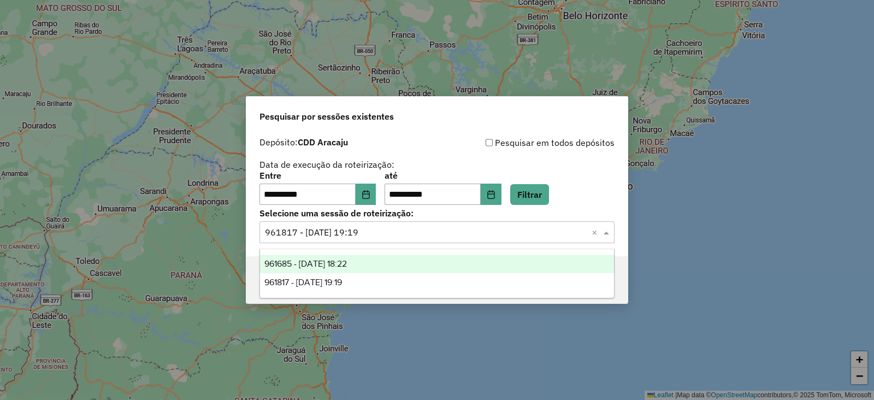
click at [377, 267] on div "961685 - 05/11/2024 18:22" at bounding box center [437, 264] width 354 height 19
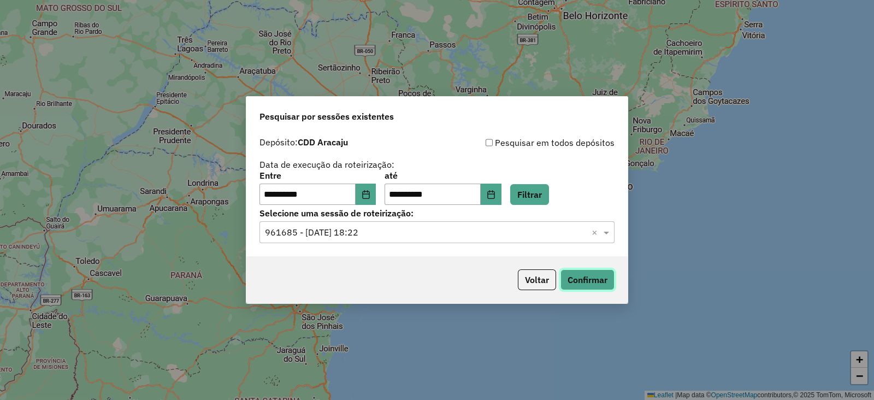
click at [582, 280] on button "Confirmar" at bounding box center [587, 279] width 54 height 21
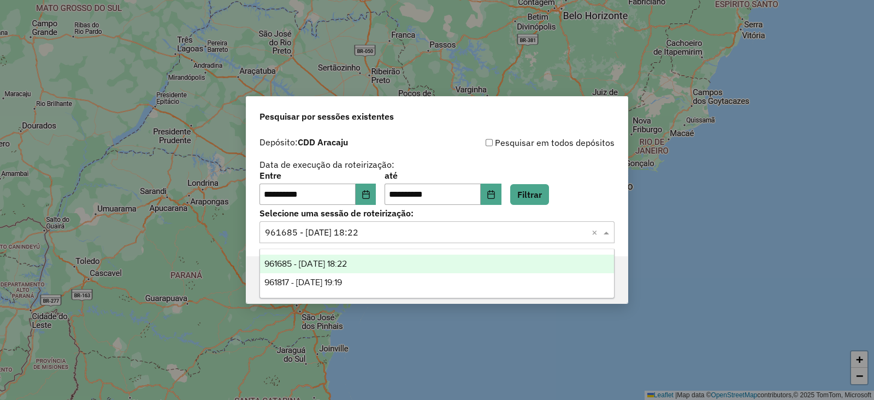
click at [416, 231] on input "text" at bounding box center [426, 232] width 322 height 13
click at [376, 188] on button "Choose Date" at bounding box center [366, 195] width 21 height 22
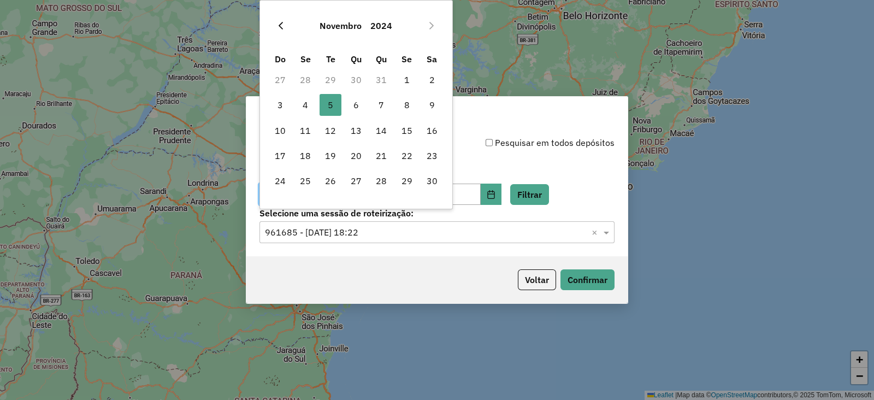
click at [281, 27] on icon "Previous Month" at bounding box center [281, 26] width 4 height 8
click at [329, 86] on span "3" at bounding box center [331, 80] width 22 height 22
type input "**********"
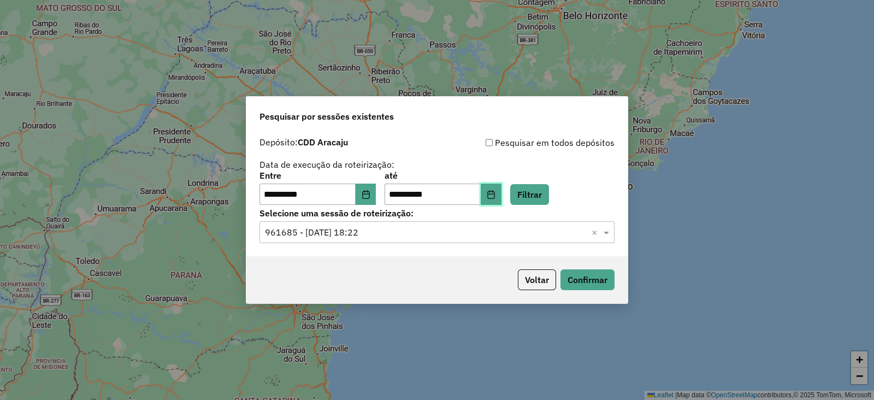
click at [495, 197] on icon "Choose Date" at bounding box center [491, 194] width 9 height 9
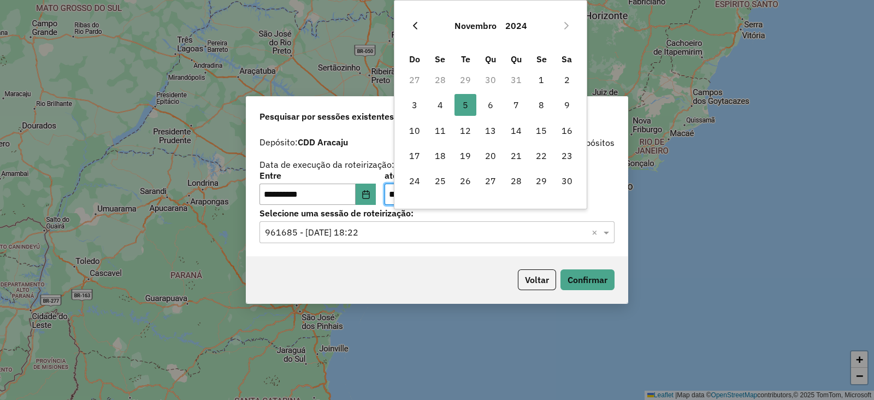
click at [417, 21] on icon "Previous Month" at bounding box center [415, 25] width 9 height 9
click at [468, 80] on span "3" at bounding box center [466, 80] width 22 height 22
type input "**********"
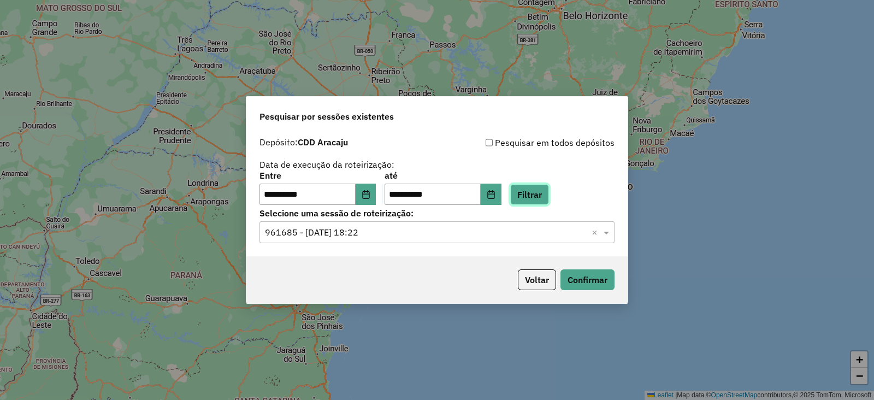
click at [540, 192] on button "Filtrar" at bounding box center [529, 194] width 39 height 21
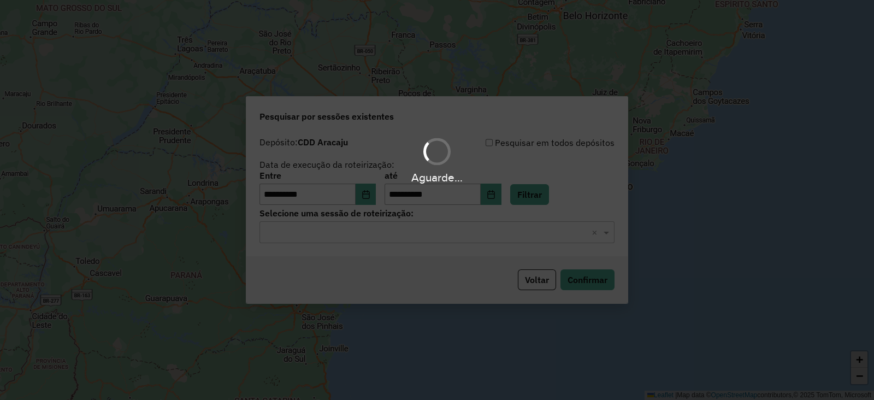
click at [376, 229] on div "Aguarde..." at bounding box center [437, 200] width 874 height 400
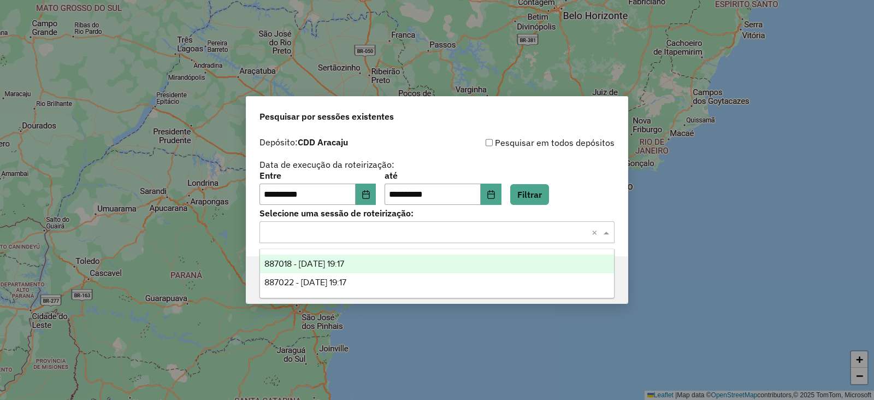
click at [374, 233] on input "text" at bounding box center [426, 232] width 322 height 13
click at [393, 267] on div "887018 - 03/09/2024 19:17" at bounding box center [437, 264] width 354 height 19
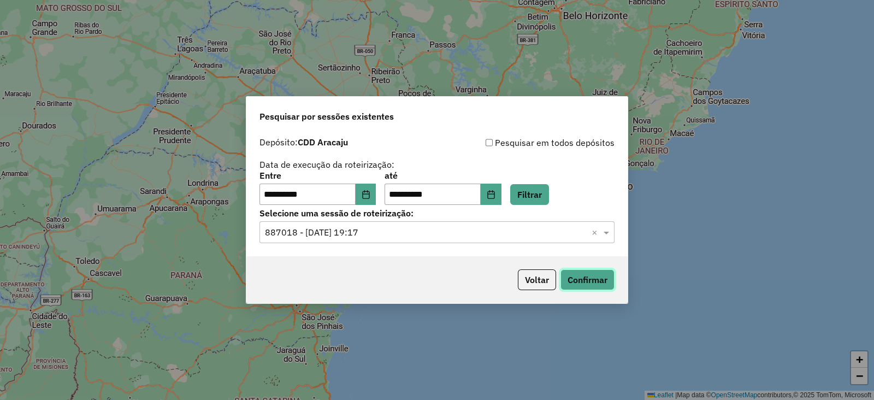
click at [598, 277] on button "Confirmar" at bounding box center [587, 279] width 54 height 21
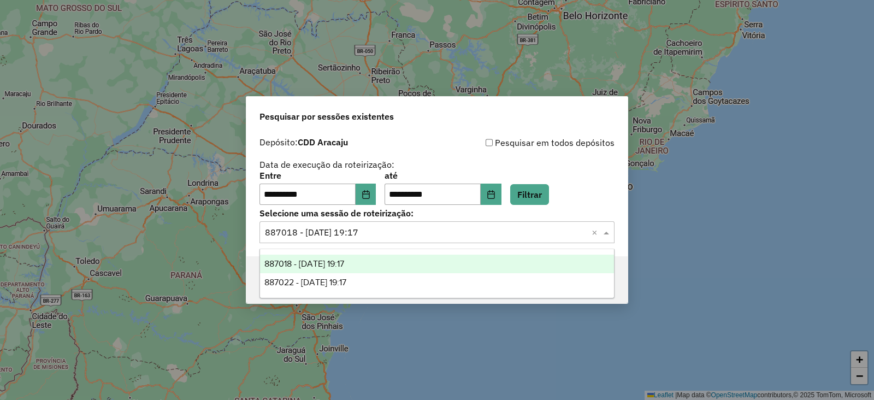
click at [394, 228] on input "text" at bounding box center [426, 232] width 322 height 13
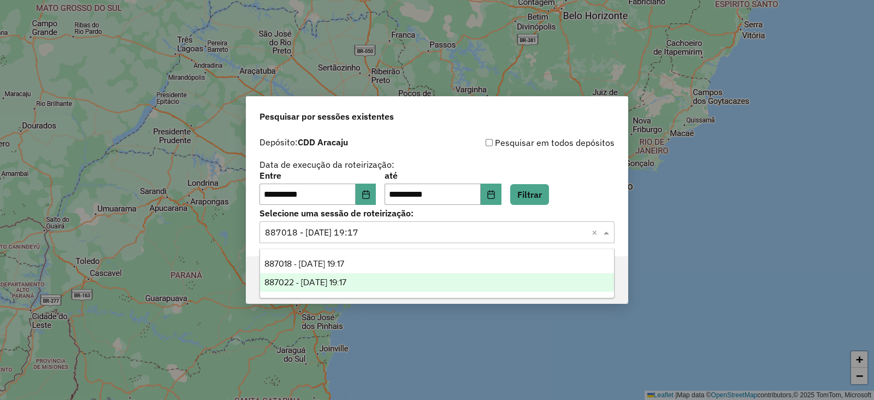
click at [385, 278] on div "887022 - 03/09/2024 19:17" at bounding box center [437, 282] width 354 height 19
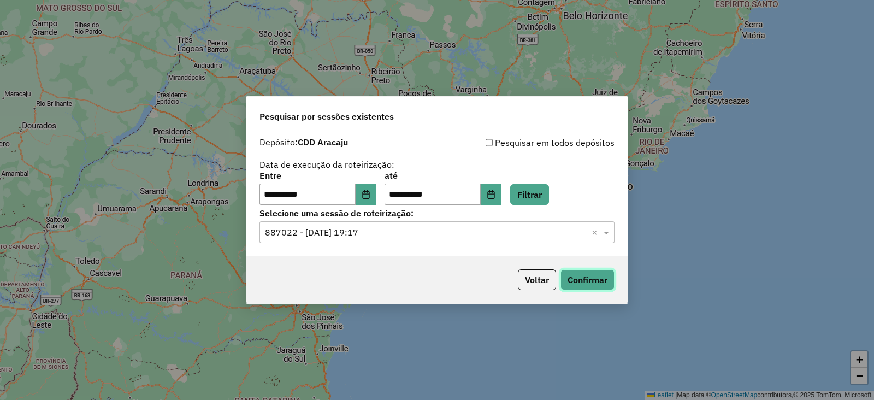
click at [599, 282] on button "Confirmar" at bounding box center [587, 279] width 54 height 21
click at [369, 194] on icon "Choose Date" at bounding box center [365, 194] width 7 height 9
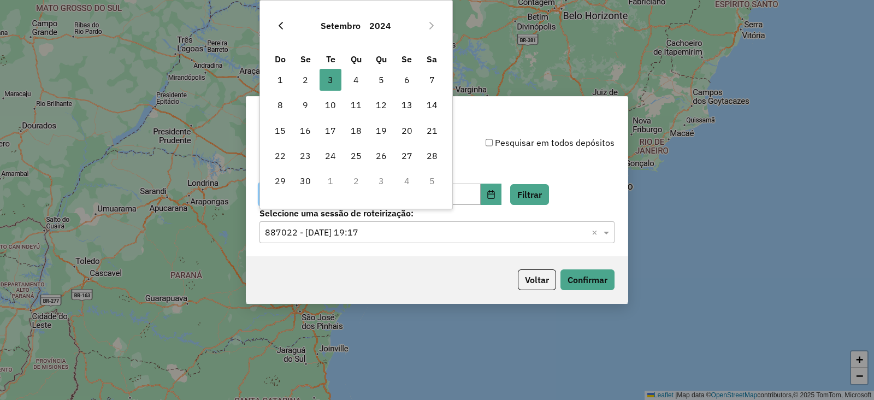
click at [279, 21] on icon "Previous Month" at bounding box center [280, 25] width 9 height 9
click at [427, 28] on icon "Next Month" at bounding box center [431, 25] width 9 height 9
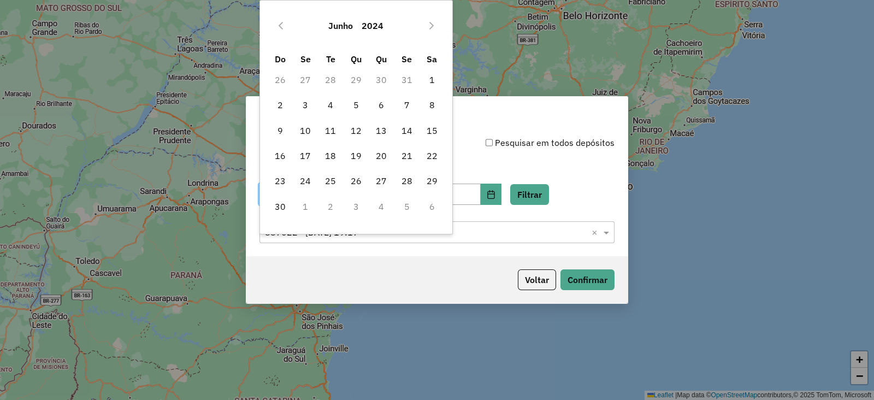
click at [427, 28] on icon "Next Month" at bounding box center [431, 25] width 9 height 9
click at [432, 24] on icon "Next Month" at bounding box center [431, 26] width 4 height 8
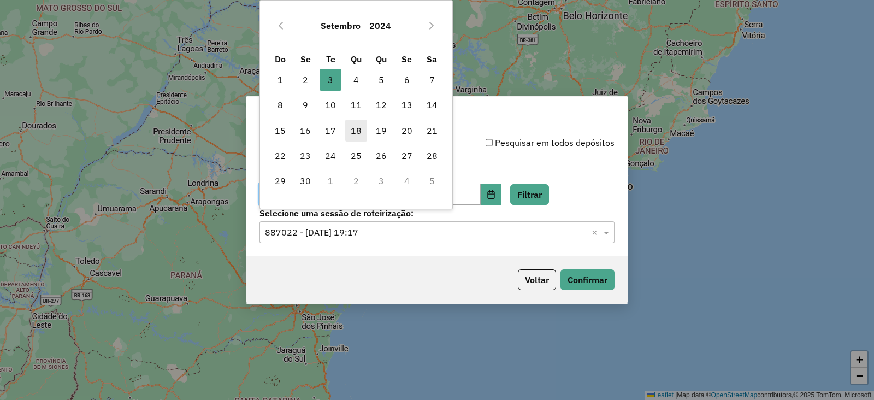
click at [357, 127] on span "18" at bounding box center [356, 131] width 22 height 22
type input "**********"
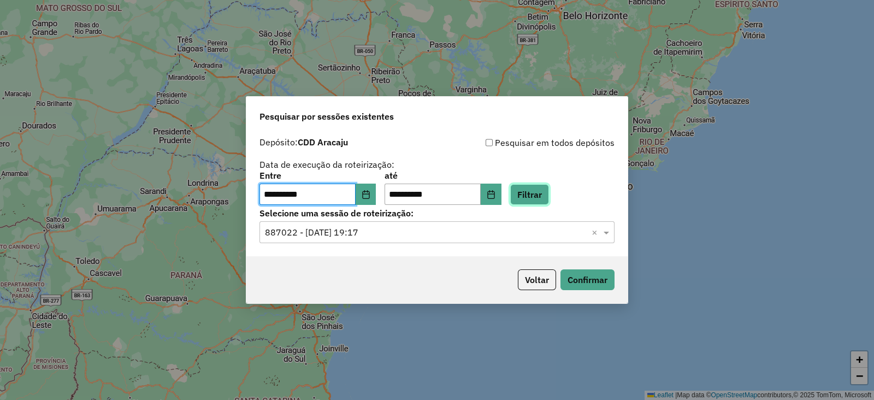
click at [548, 193] on button "Filtrar" at bounding box center [529, 194] width 39 height 21
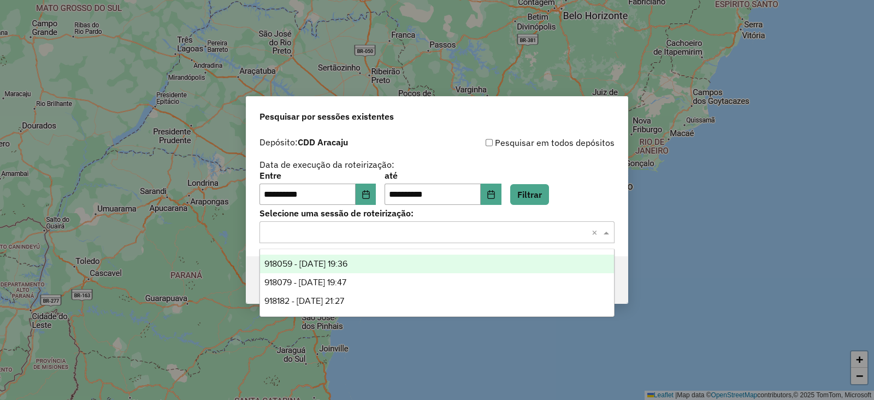
click at [334, 234] on input "text" at bounding box center [426, 232] width 322 height 13
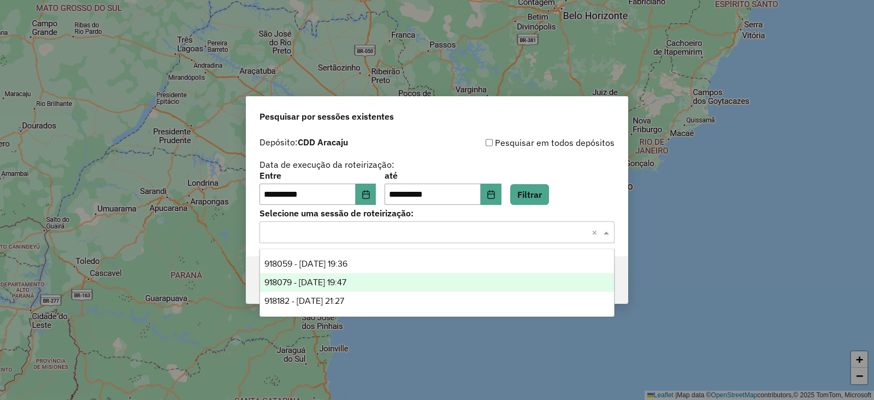
click at [394, 282] on div "918079 - 18/09/2024 19:47" at bounding box center [437, 282] width 354 height 19
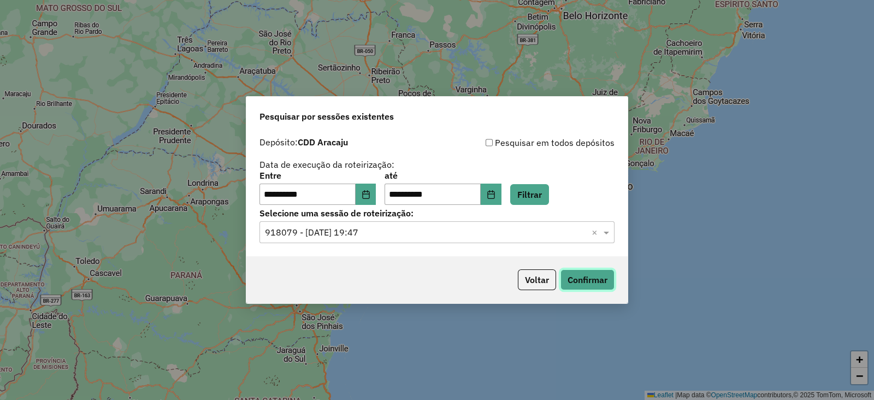
click at [581, 284] on button "Confirmar" at bounding box center [587, 279] width 54 height 21
click at [370, 192] on icon "Choose Date" at bounding box center [366, 194] width 9 height 9
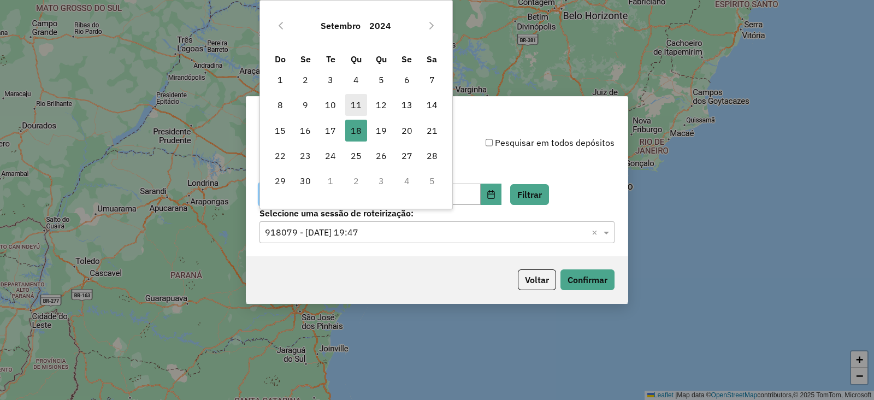
click at [355, 101] on span "11" at bounding box center [356, 105] width 22 height 22
type input "**********"
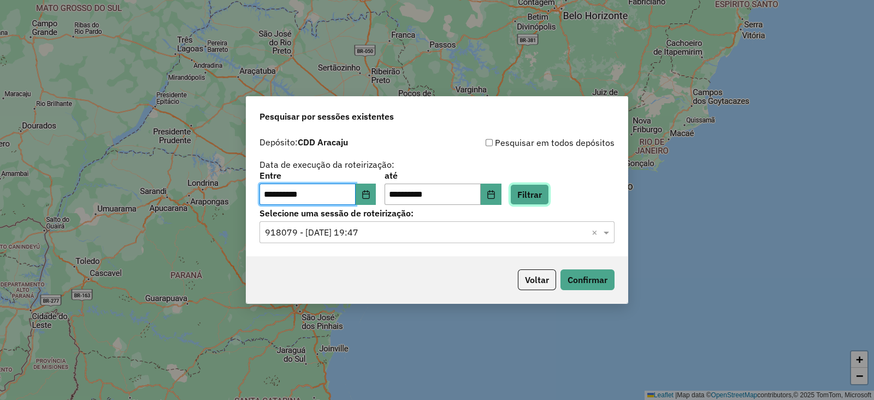
click at [549, 198] on button "Filtrar" at bounding box center [529, 194] width 39 height 21
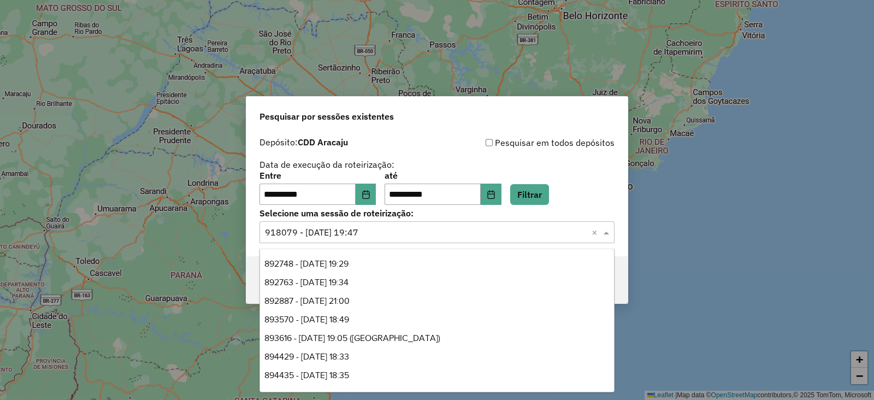
click at [371, 233] on input "text" at bounding box center [426, 232] width 322 height 13
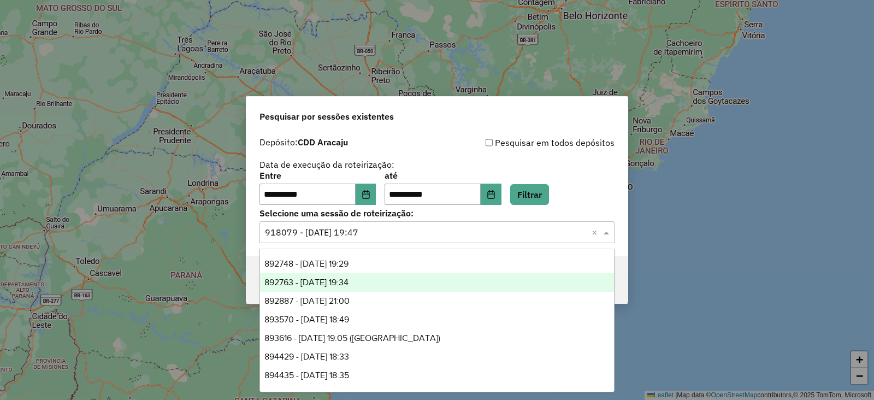
click at [383, 282] on div "892763 - 11/09/2024 19:34" at bounding box center [437, 282] width 354 height 19
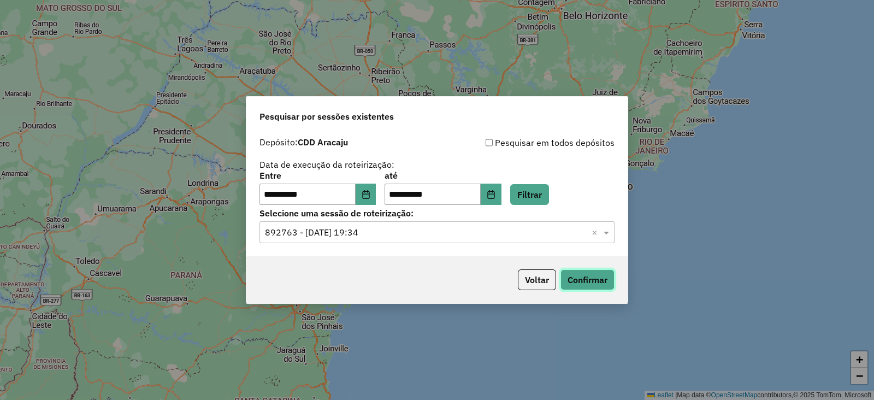
click at [601, 278] on button "Confirmar" at bounding box center [587, 279] width 54 height 21
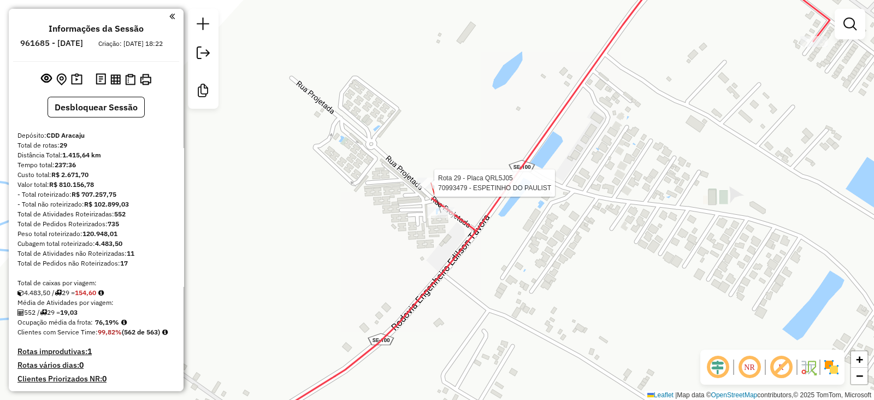
select select "**********"
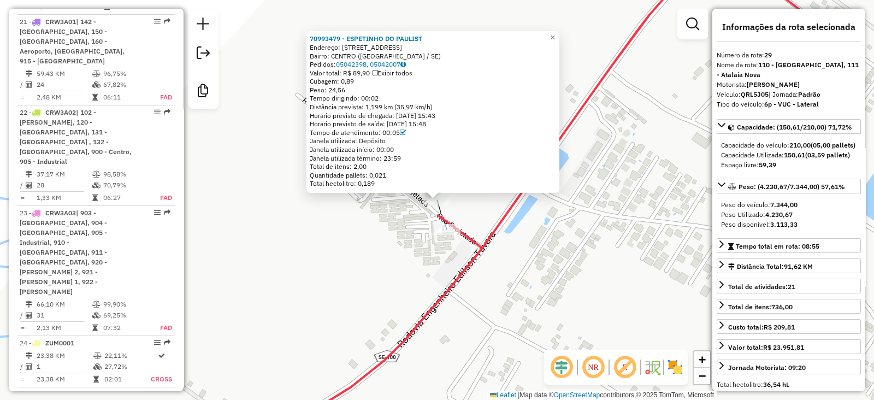
scroll to position [2173, 0]
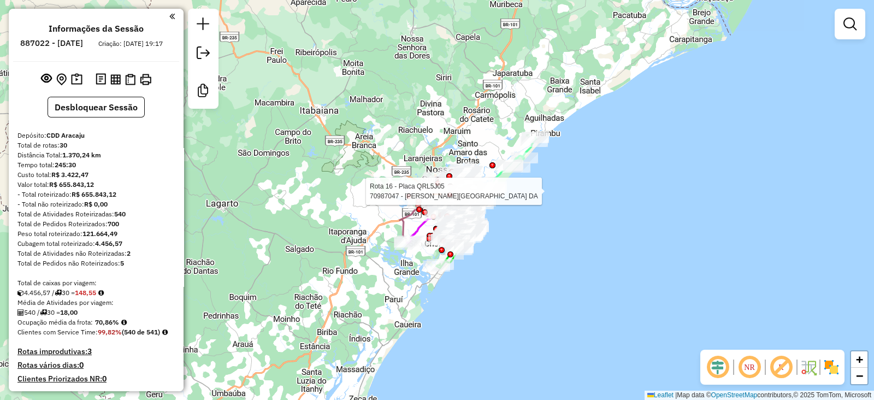
select select "**********"
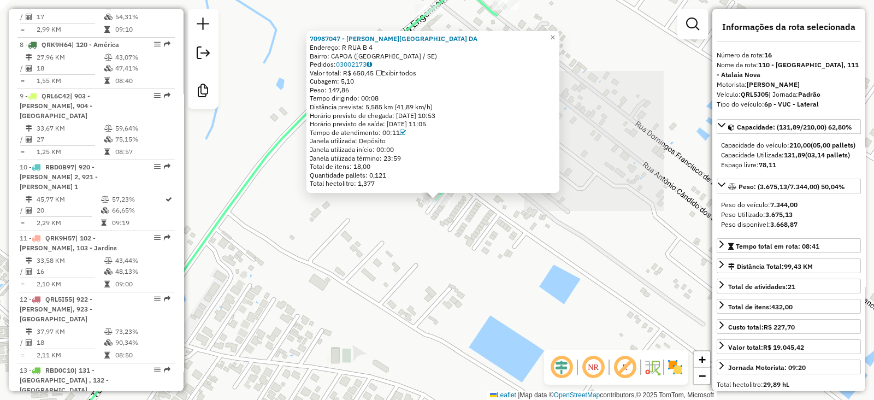
scroll to position [1363, 0]
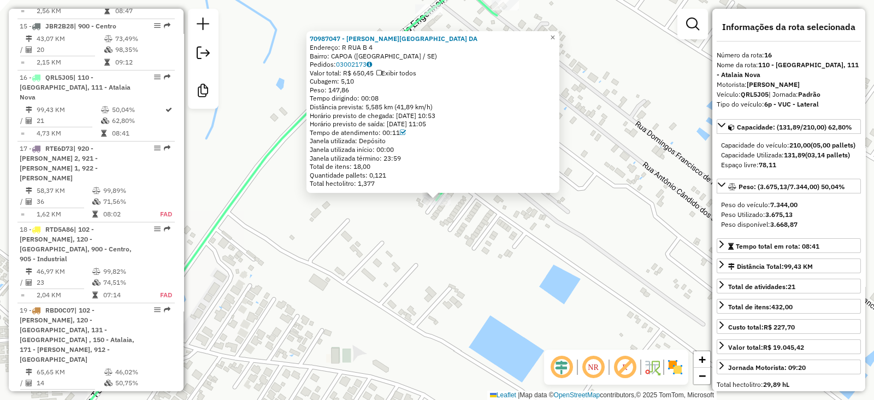
click at [337, 257] on div "70987047 - MARIA DO SOCORRO DA Endereço: R RUA B 4 Bairro: CAPOA (BARRA DOS COQ…" at bounding box center [437, 200] width 874 height 400
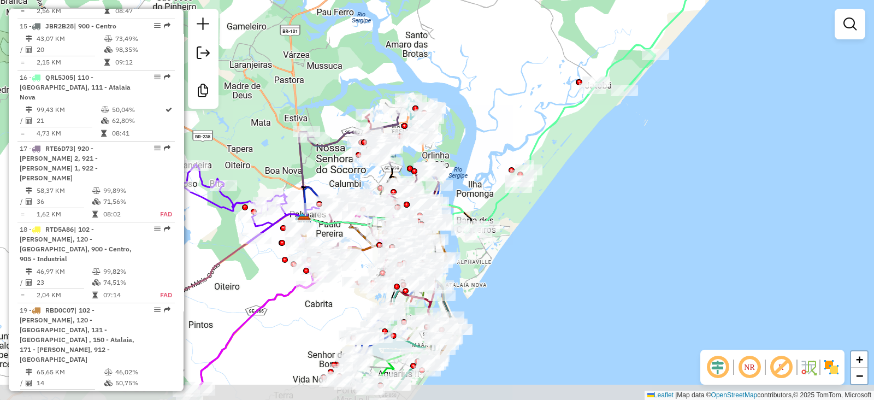
drag, startPoint x: 426, startPoint y: 133, endPoint x: 505, endPoint y: 91, distance: 89.2
click at [505, 91] on div "Janela de atendimento Grade de atendimento Capacidade Transportadoras Veículos …" at bounding box center [437, 200] width 874 height 400
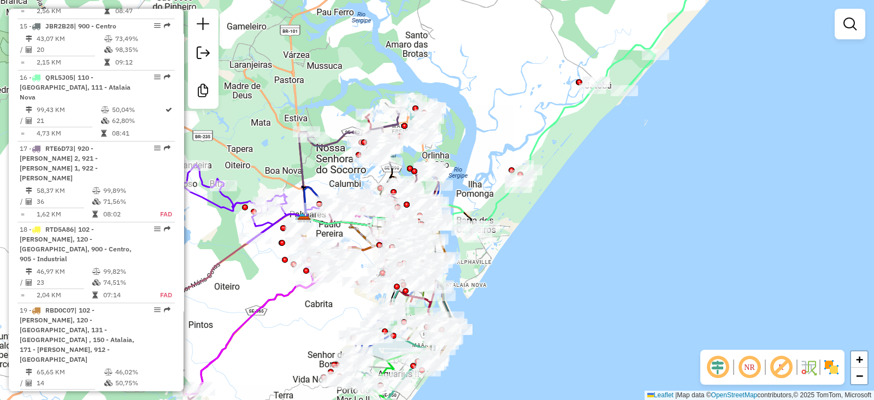
click at [834, 372] on img at bounding box center [831, 366] width 17 height 17
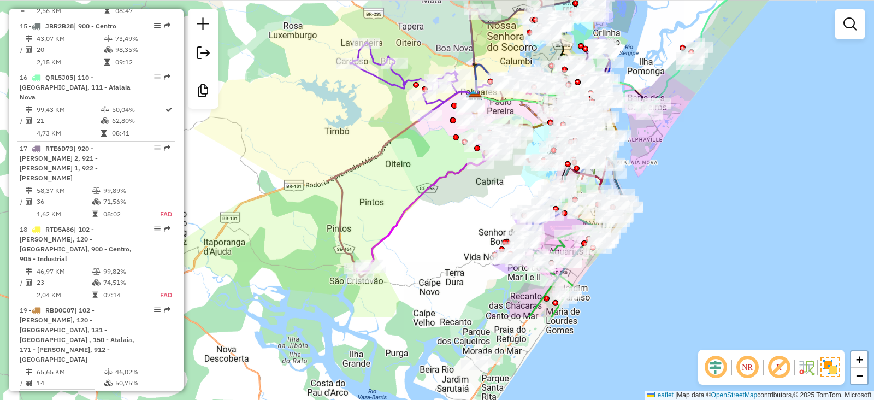
drag, startPoint x: 612, startPoint y: 257, endPoint x: 781, endPoint y: 143, distance: 204.2
click at [781, 143] on div "Janela de atendimento Grade de atendimento Capacidade Transportadoras Veículos …" at bounding box center [437, 200] width 874 height 400
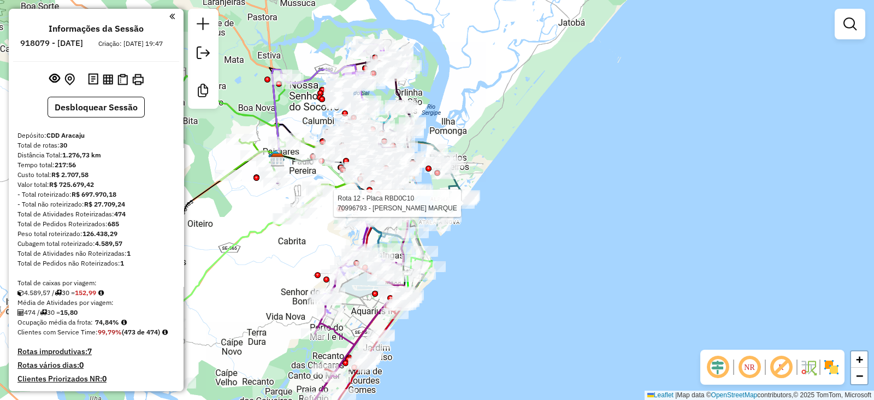
select select "**********"
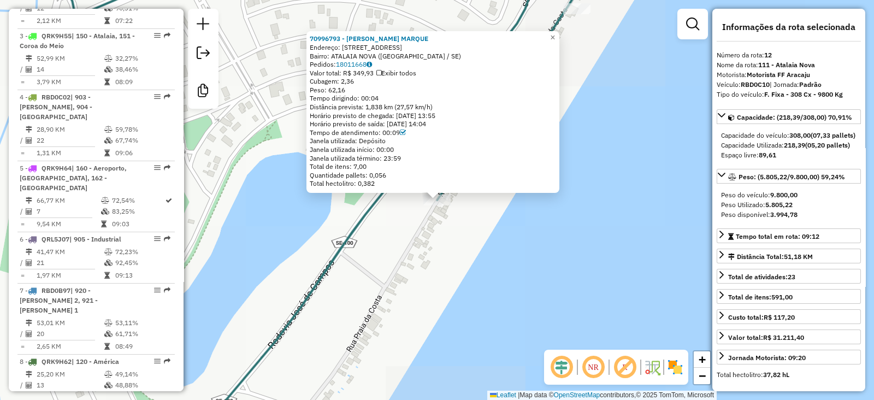
scroll to position [1119, 0]
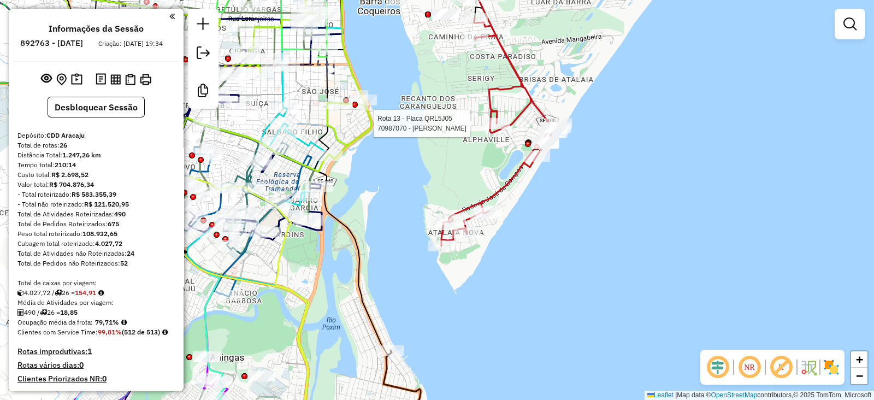
select select "**********"
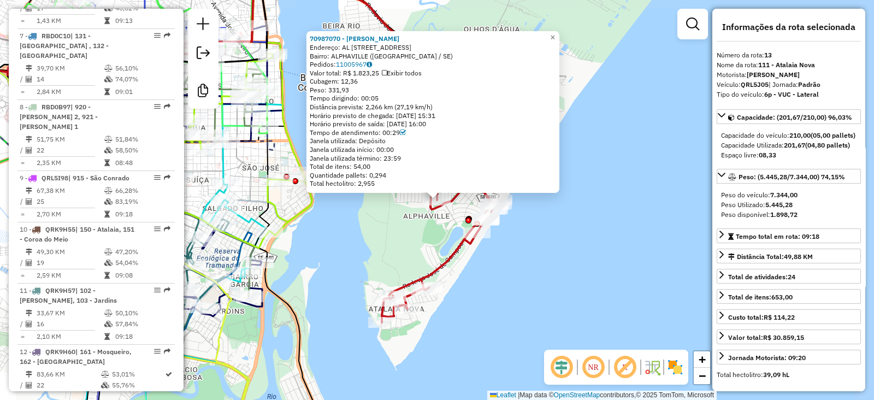
scroll to position [1219, 0]
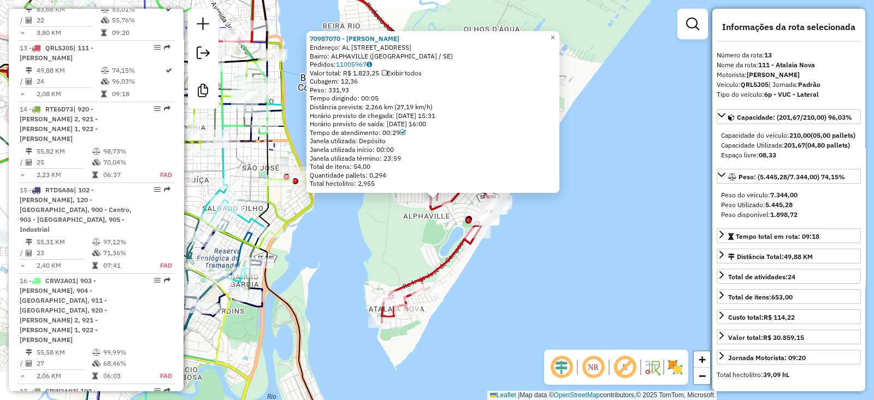
click at [376, 245] on div "70987070 - [PERSON_NAME]: AL [STREET_ADDRESS] Bairro: [GEOGRAPHIC_DATA] ([GEOGR…" at bounding box center [437, 200] width 874 height 400
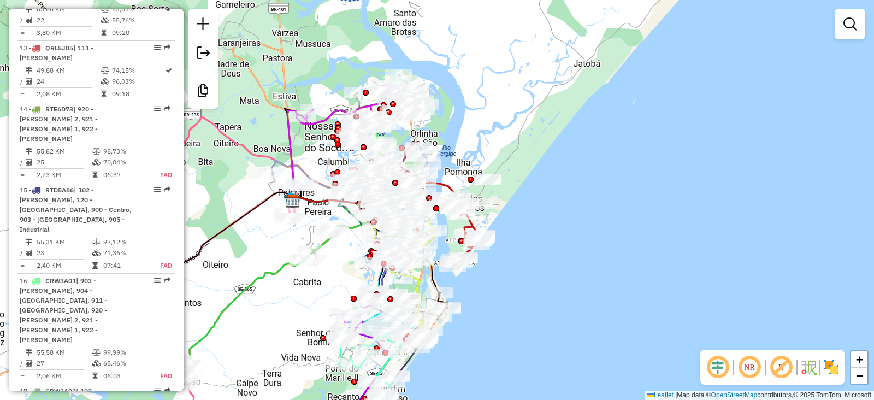
drag, startPoint x: 452, startPoint y: 143, endPoint x: 500, endPoint y: 149, distance: 48.4
click at [500, 149] on div "Janela de atendimento Grade de atendimento Capacidade Transportadoras Veículos …" at bounding box center [437, 200] width 874 height 400
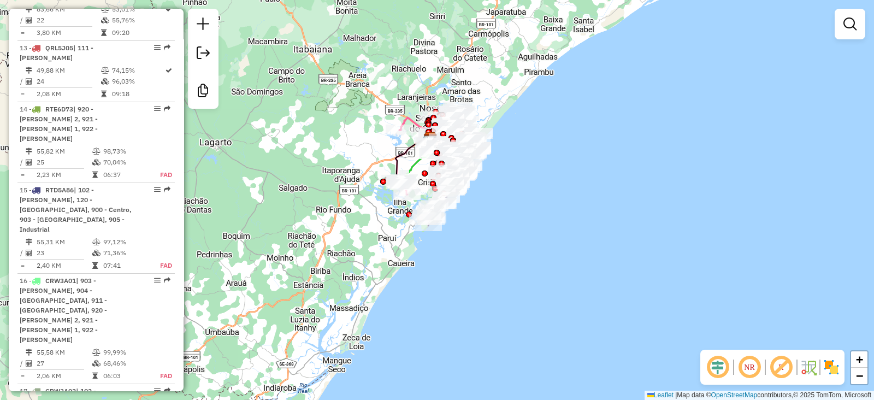
drag, startPoint x: 530, startPoint y: 129, endPoint x: 509, endPoint y: 111, distance: 28.7
click at [509, 111] on div "Janela de atendimento Grade de atendimento Capacidade Transportadoras Veículos …" at bounding box center [437, 200] width 874 height 400
